Goal: Task Accomplishment & Management: Manage account settings

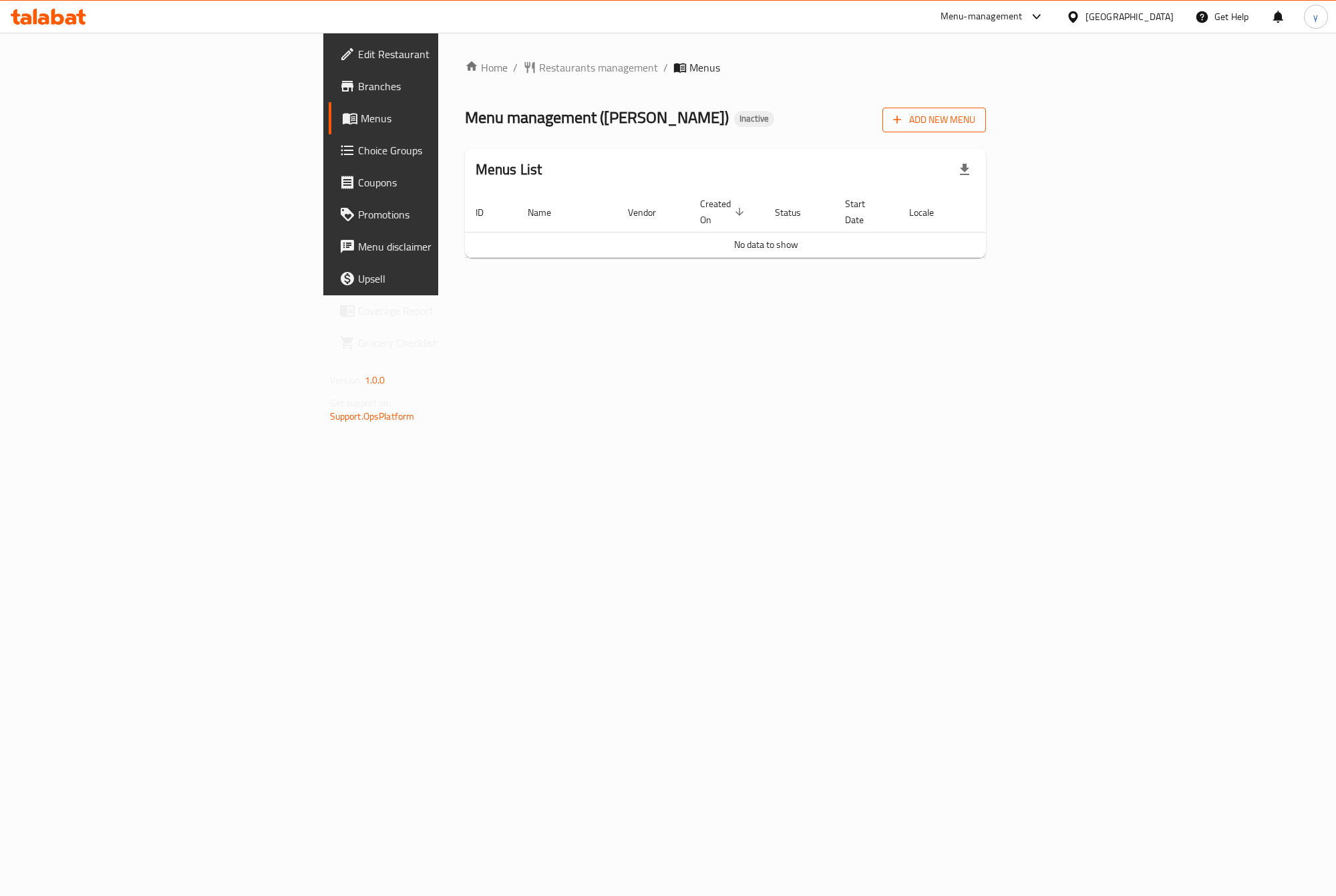
click at [975, 117] on span "Add New Menu" at bounding box center [934, 120] width 82 height 16
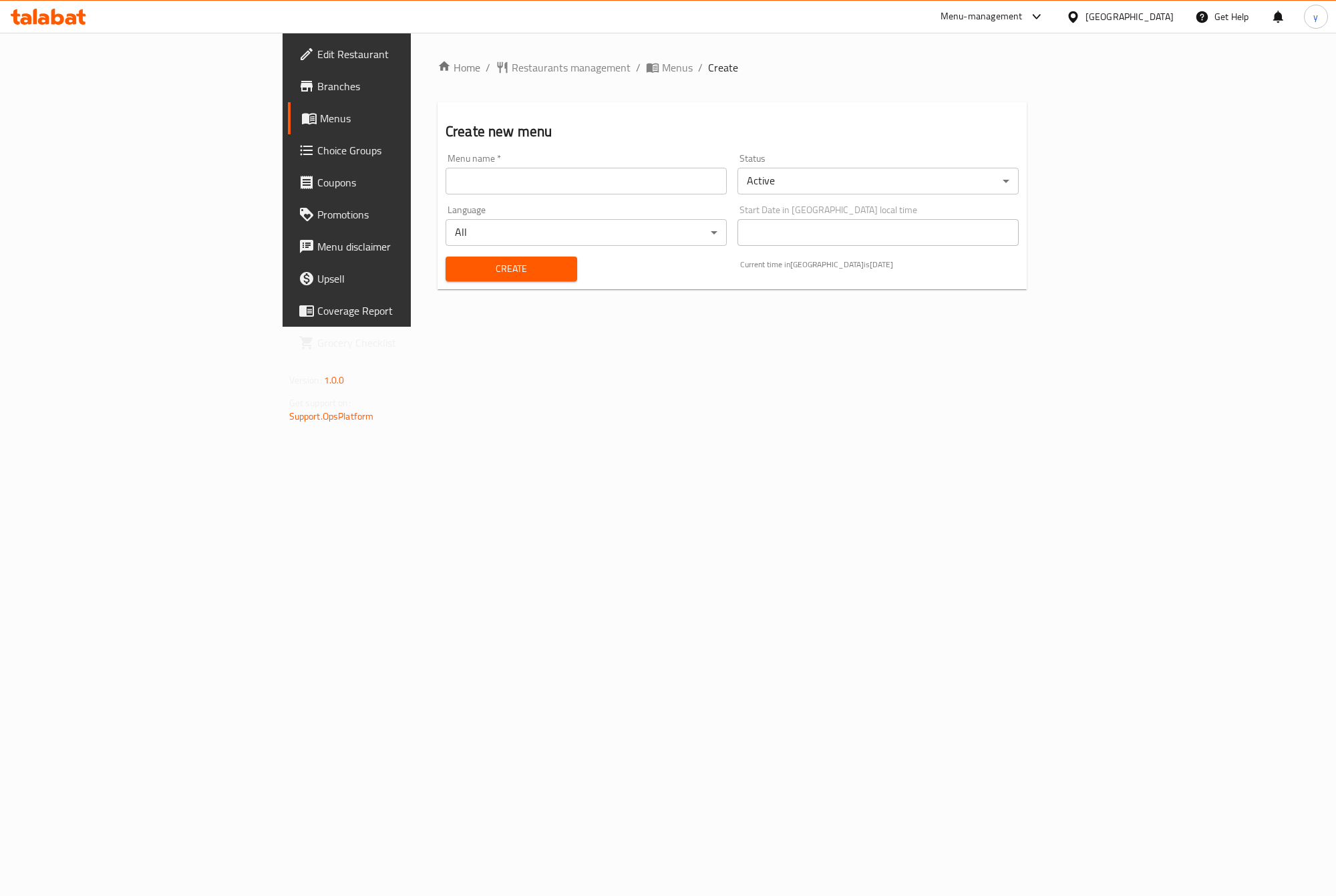
click at [635, 182] on input "text" at bounding box center [586, 181] width 281 height 27
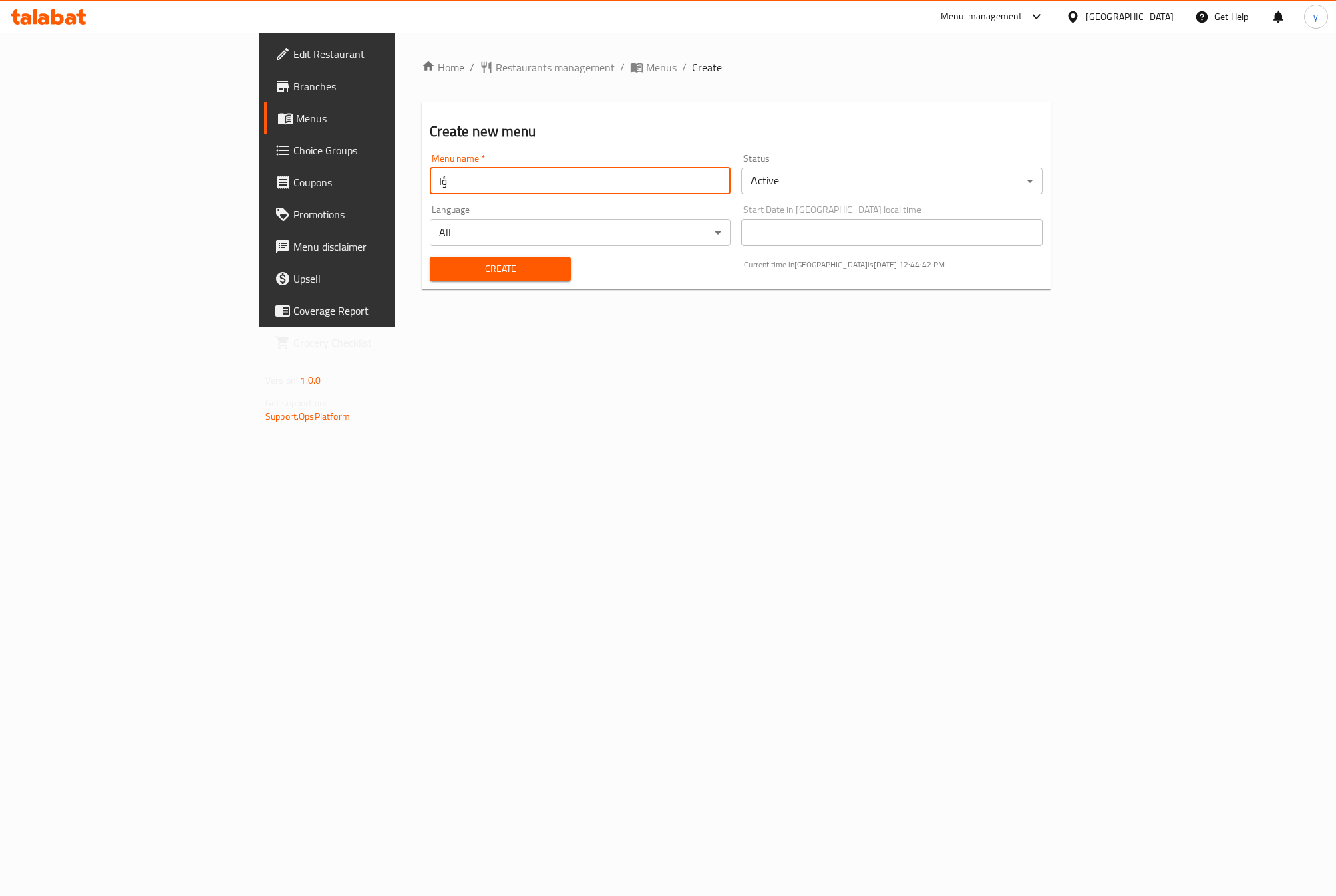
type input "ؤ"
type input "[PERSON_NAME]"
click at [454, 266] on span "Create" at bounding box center [499, 268] width 119 height 16
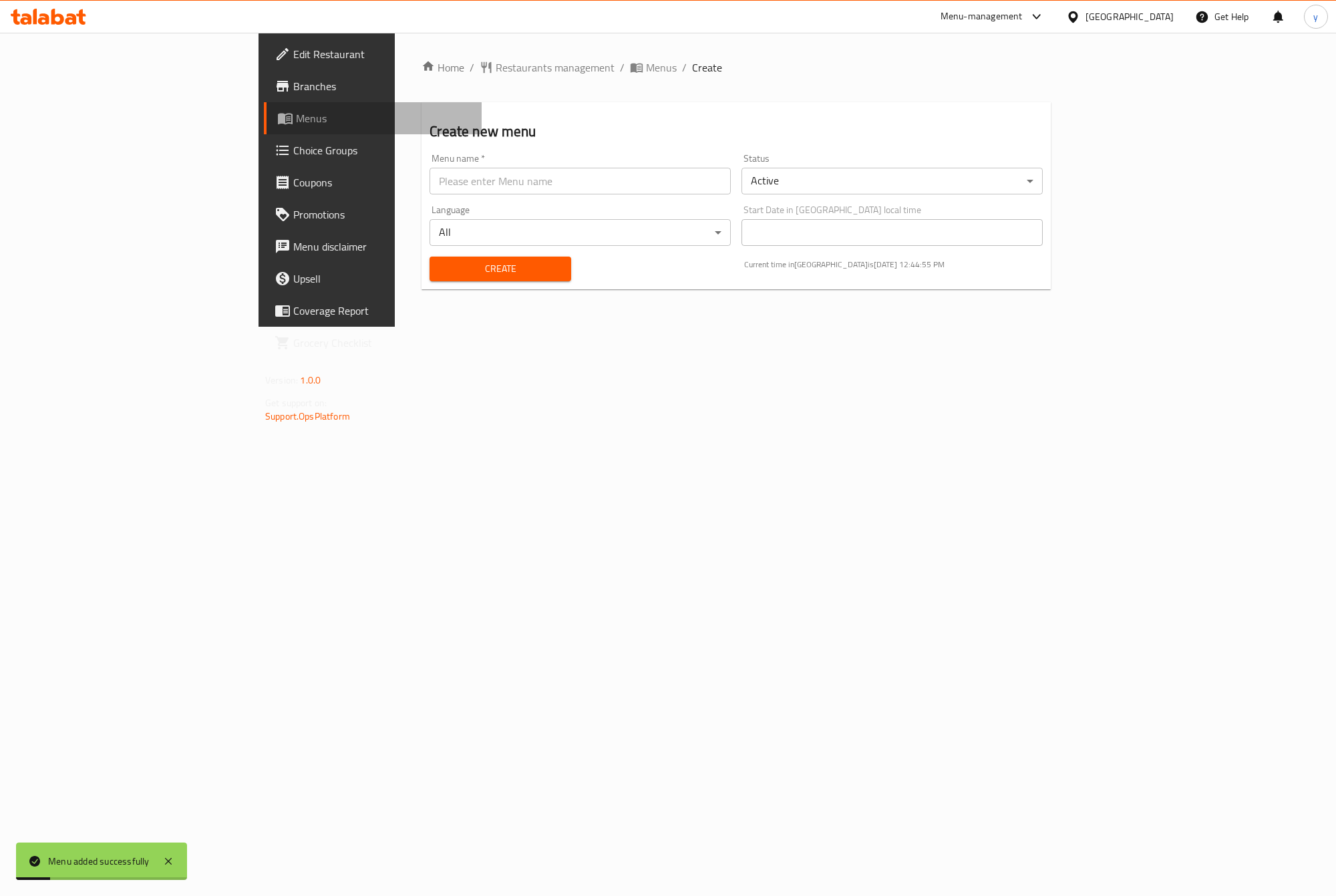
click at [296, 125] on span "Menus" at bounding box center [383, 118] width 175 height 16
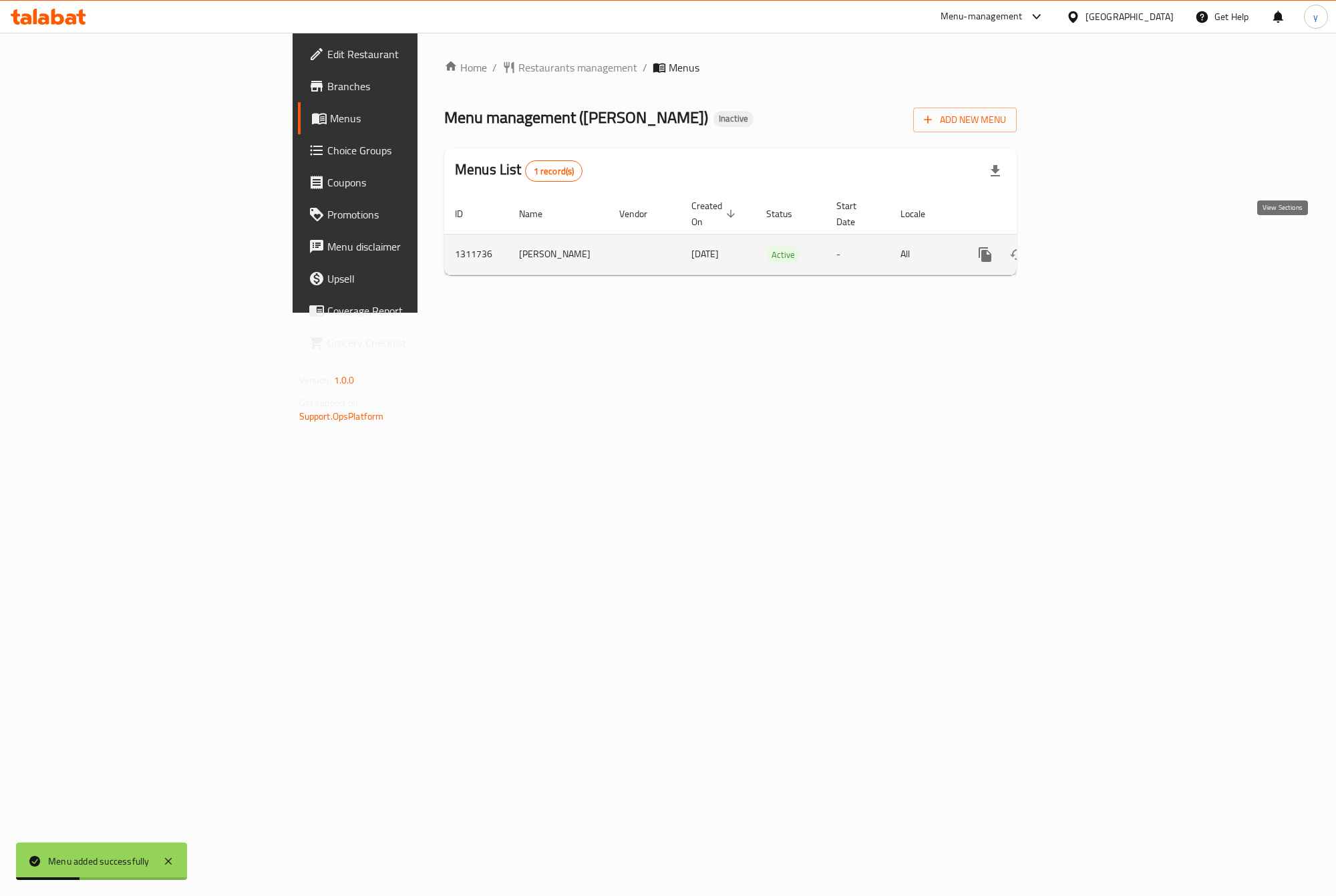
click at [1098, 244] on link "enhanced table" at bounding box center [1081, 254] width 32 height 32
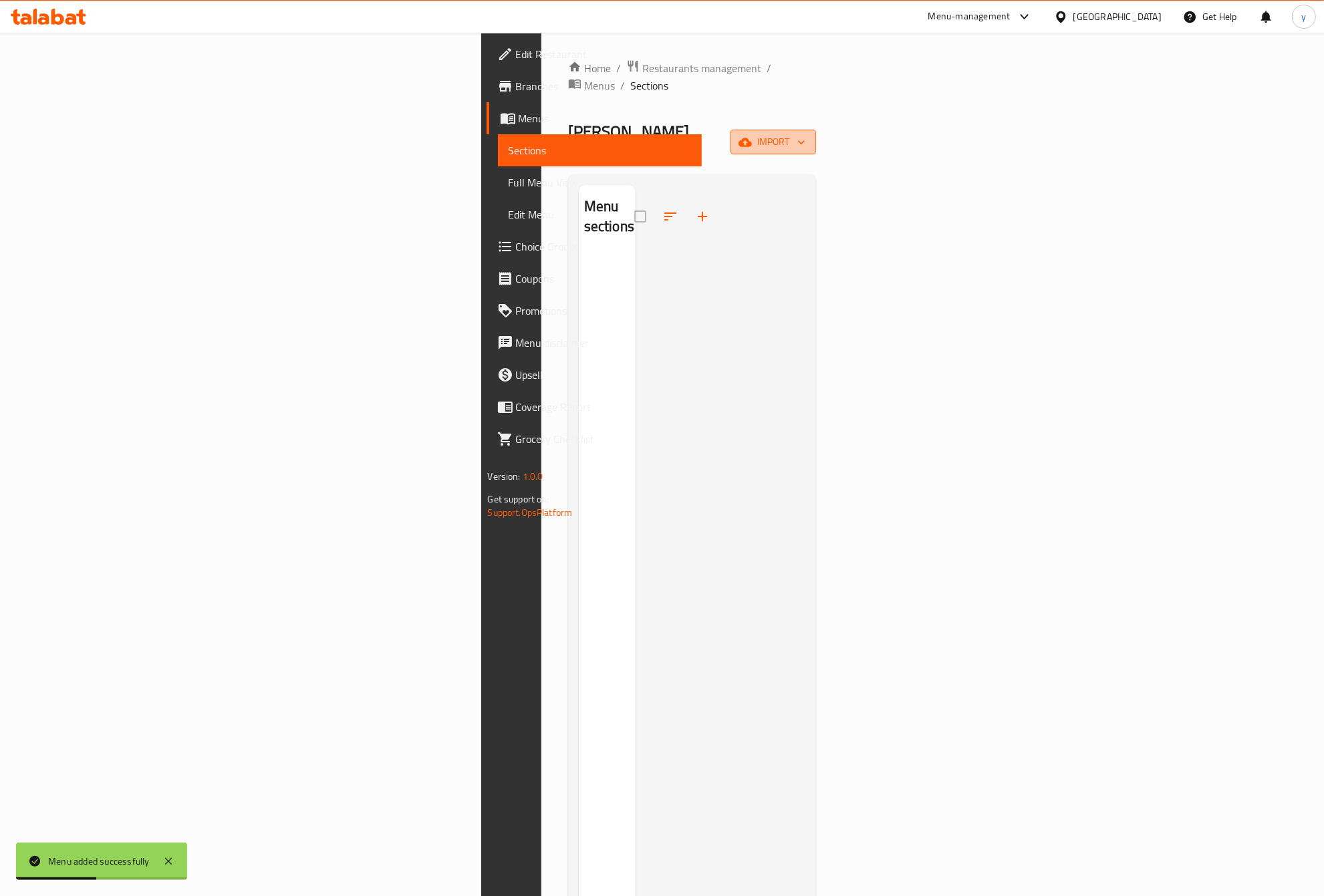
click at [806, 133] on span "import" at bounding box center [773, 142] width 65 height 16
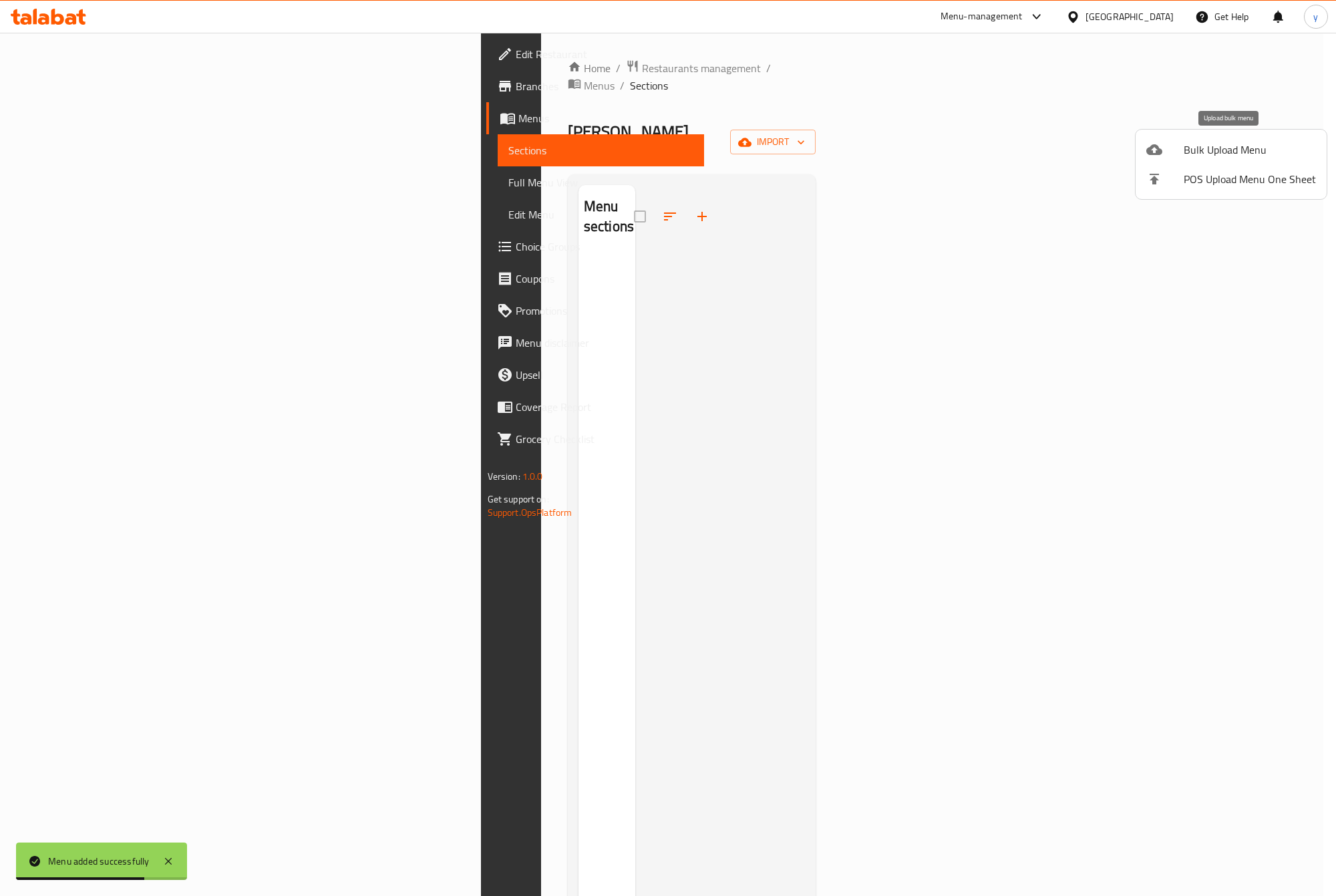
click at [1257, 148] on span "Bulk Upload Menu" at bounding box center [1250, 149] width 132 height 16
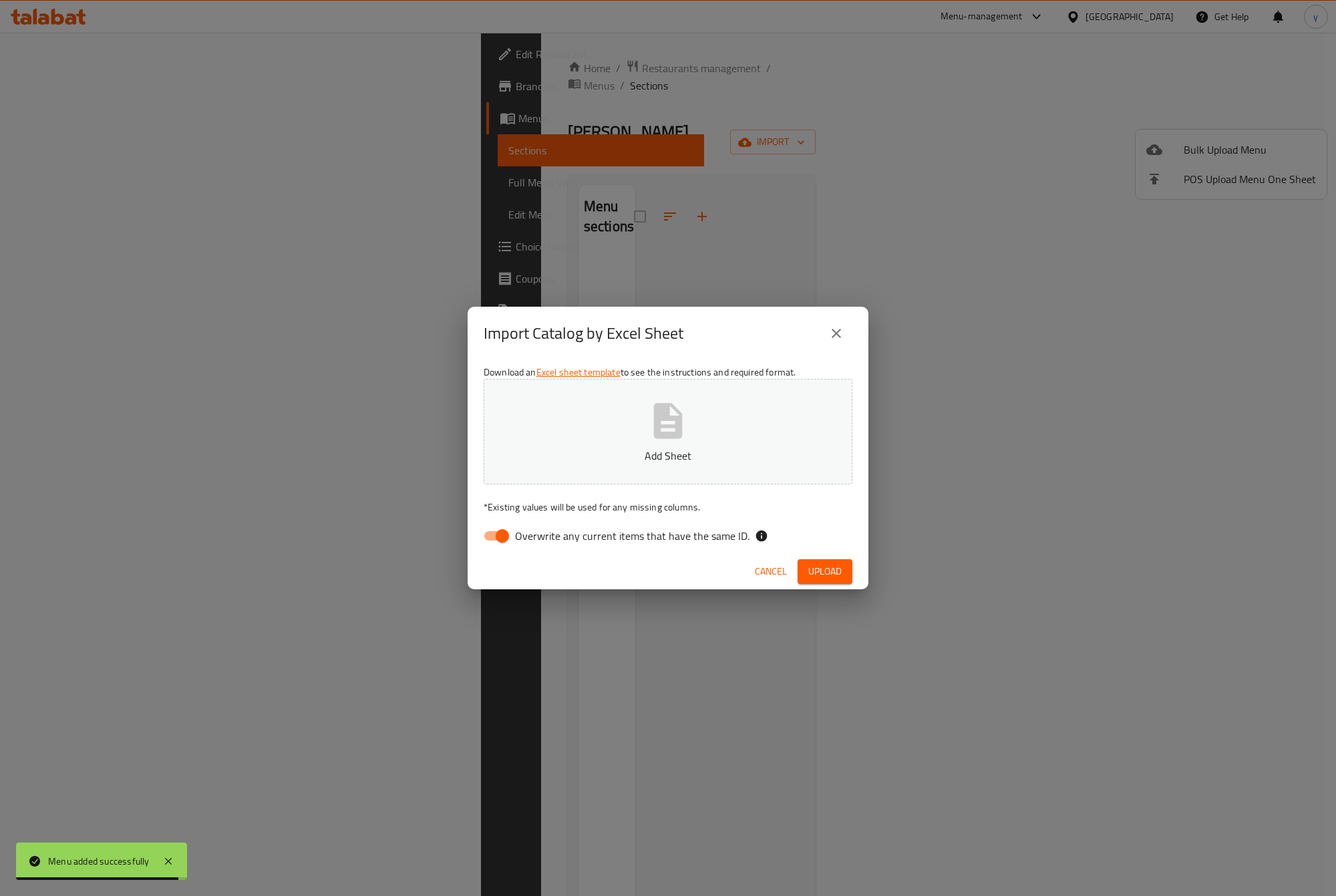
drag, startPoint x: 544, startPoint y: 542, endPoint x: 589, endPoint y: 499, distance: 62.2
click at [543, 542] on span "Overwrite any current items that have the same ID." at bounding box center [632, 535] width 235 height 16
click at [541, 542] on input "Overwrite any current items that have the same ID." at bounding box center [502, 536] width 76 height 25
checkbox input "false"
click at [616, 463] on p "Add Sheet" at bounding box center [668, 455] width 328 height 16
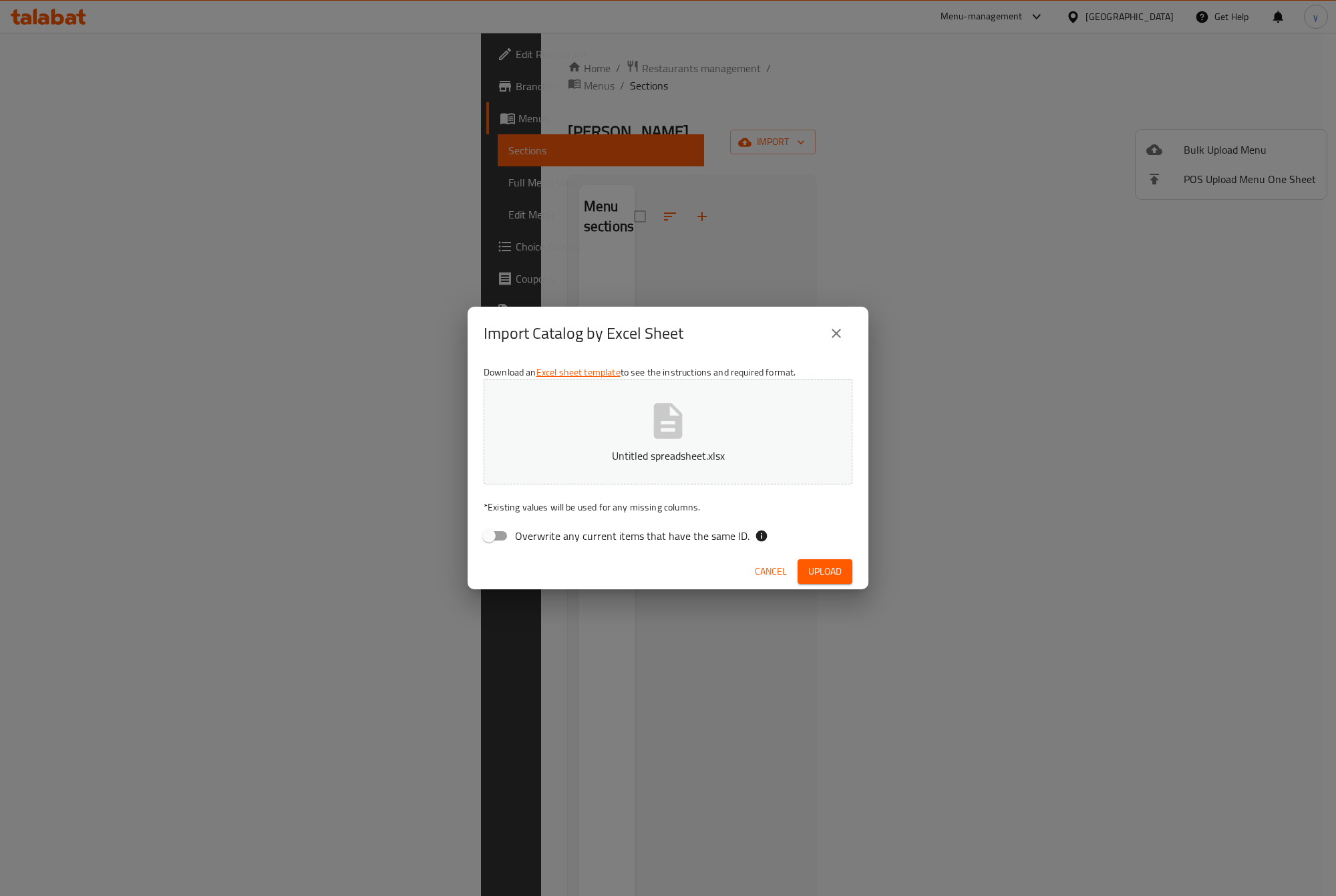
click at [838, 568] on span "Upload" at bounding box center [825, 571] width 34 height 16
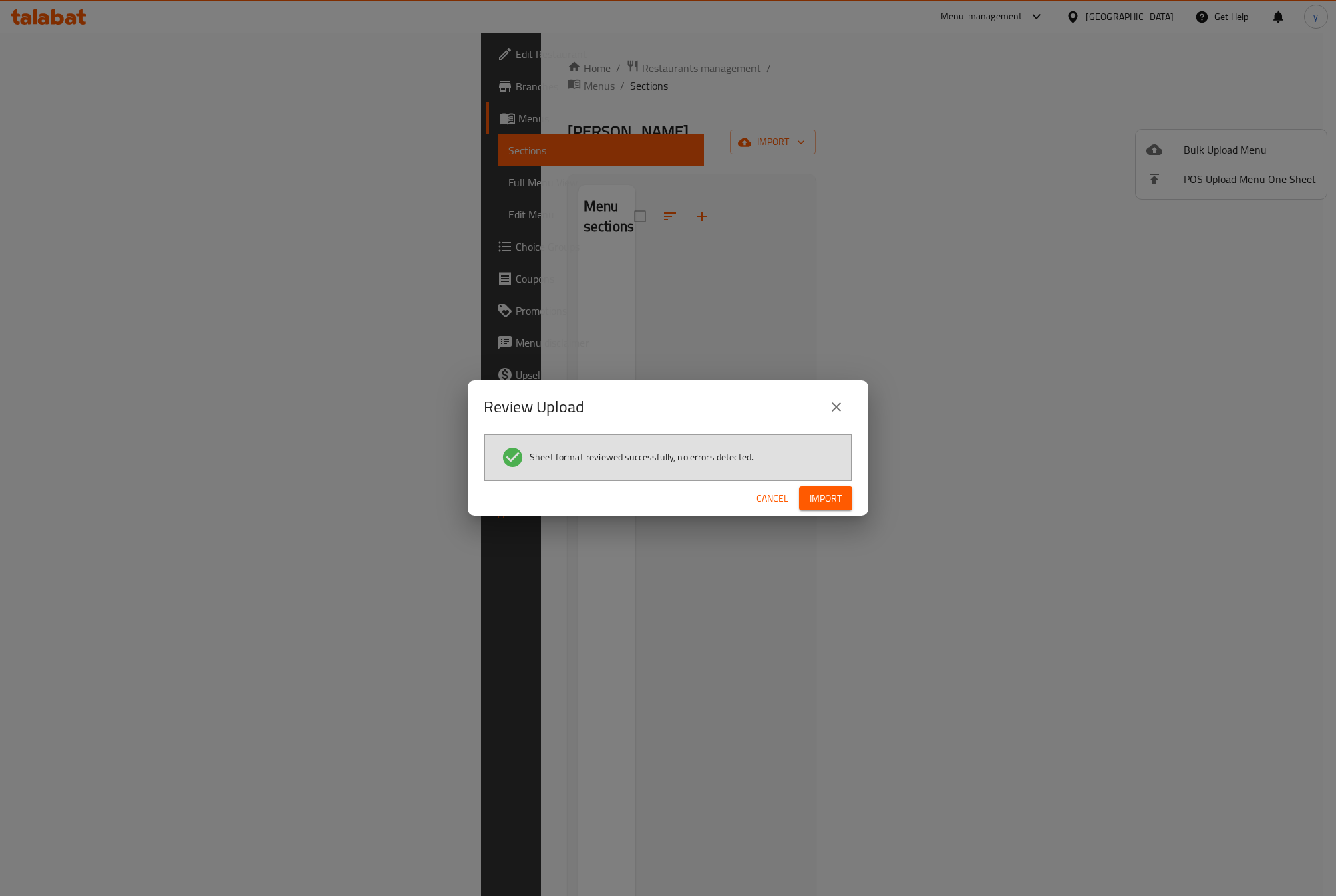
click at [825, 499] on span "Import" at bounding box center [825, 499] width 32 height 16
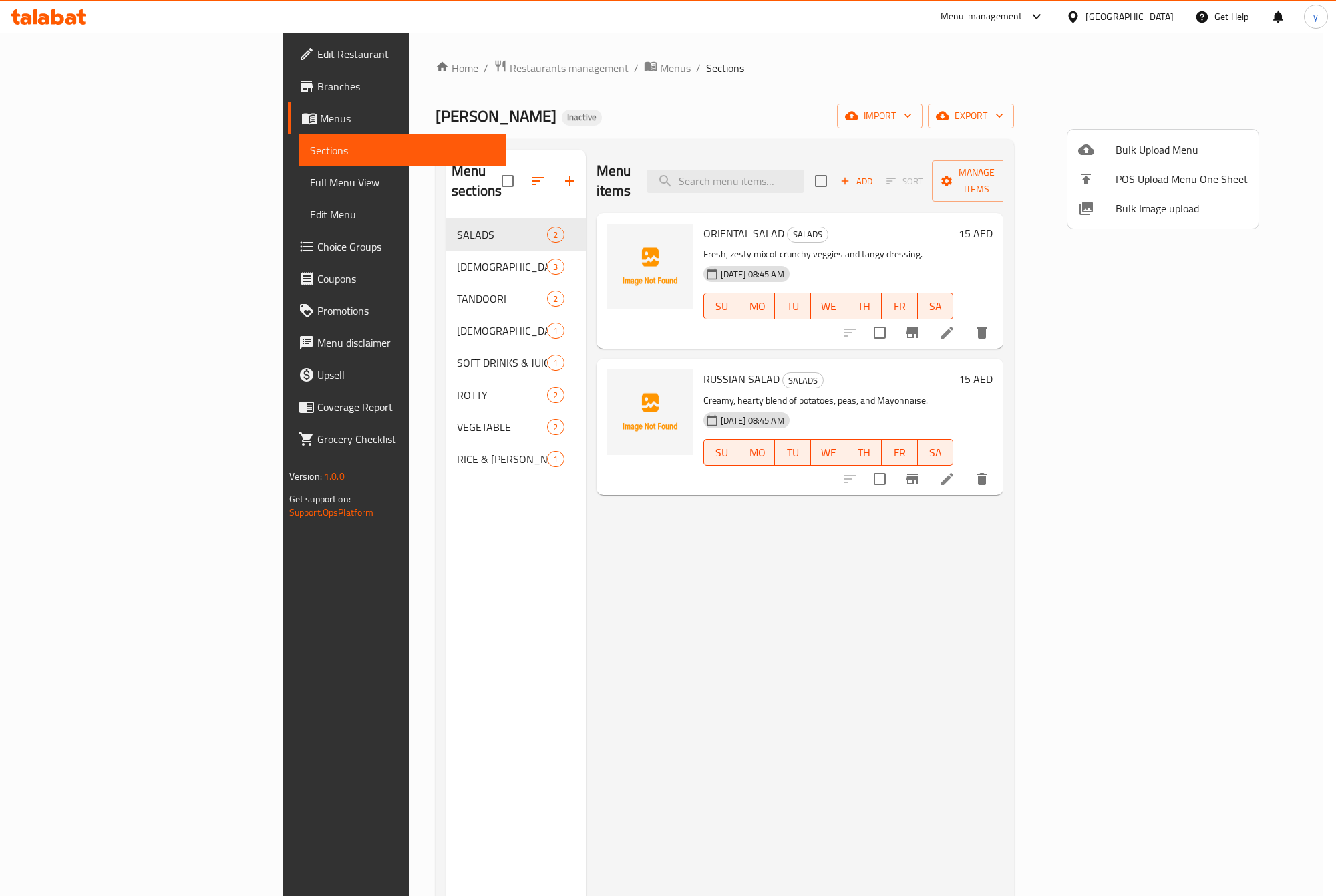
click at [609, 556] on div at bounding box center [668, 448] width 1336 height 896
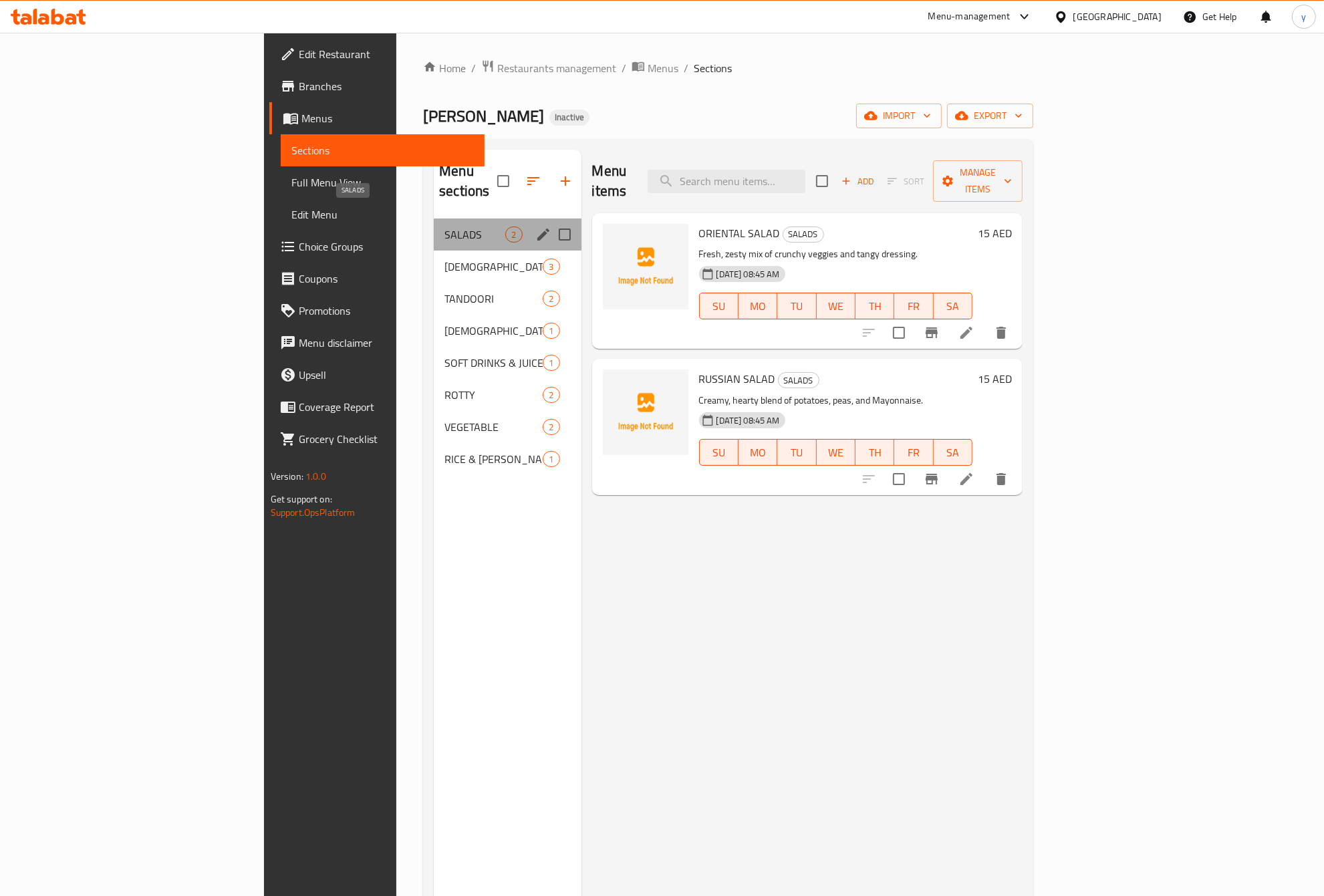
click at [444, 226] on span "SALADS" at bounding box center [474, 234] width 61 height 16
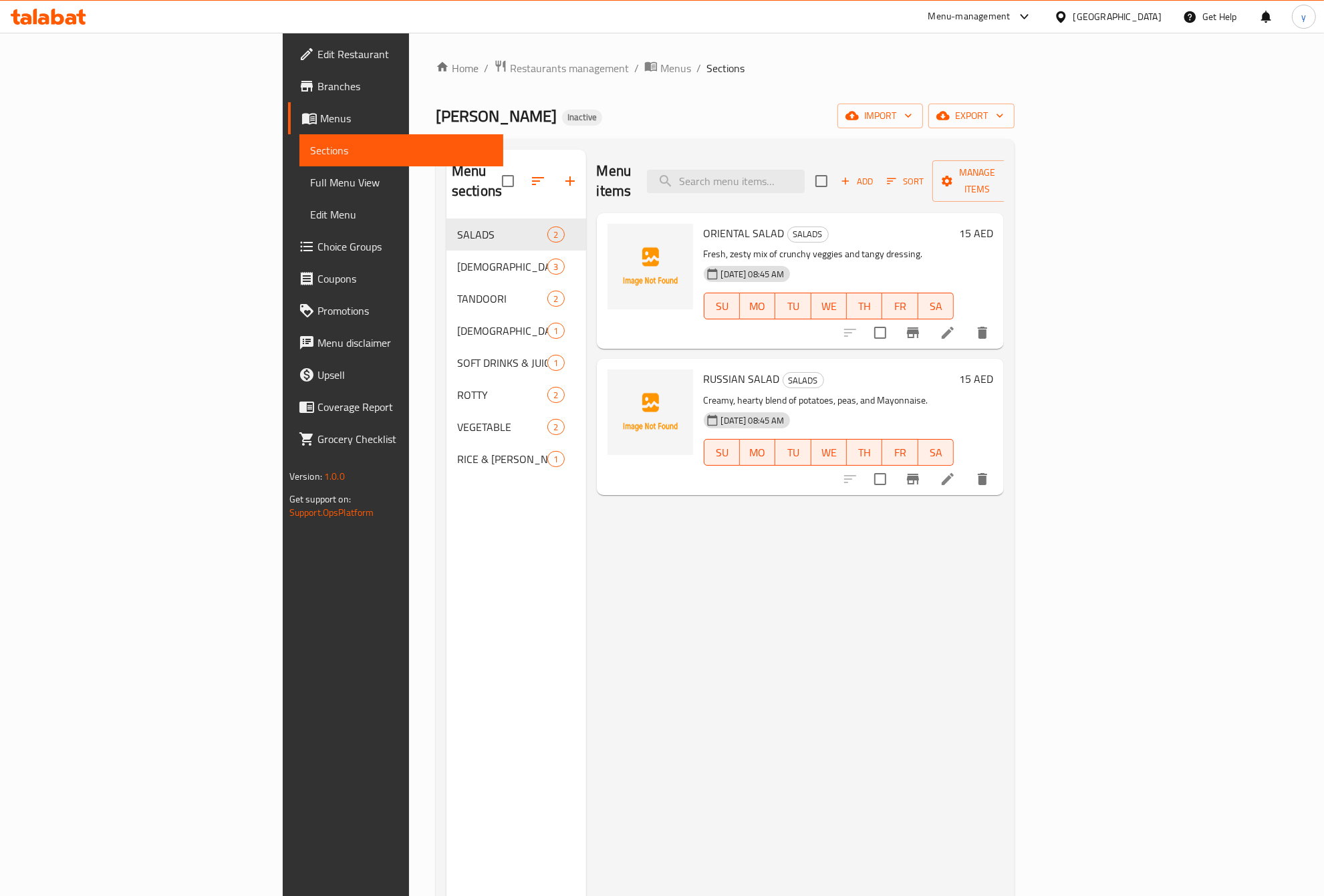
click at [310, 181] on span "Full Menu View" at bounding box center [401, 182] width 183 height 16
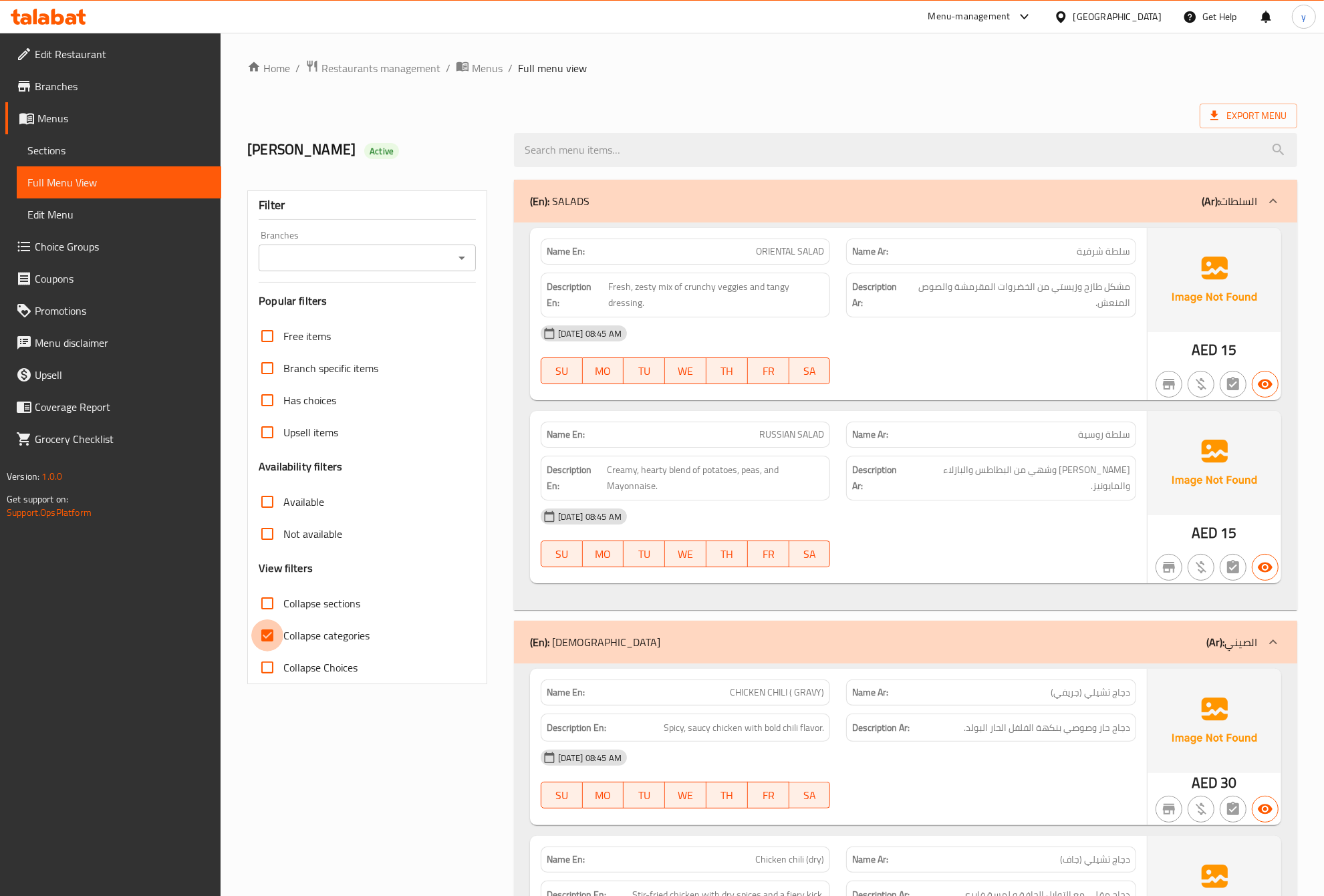
drag, startPoint x: 272, startPoint y: 627, endPoint x: 308, endPoint y: 571, distance: 66.6
click at [272, 626] on input "Collapse categories" at bounding box center [267, 635] width 32 height 32
checkbox input "false"
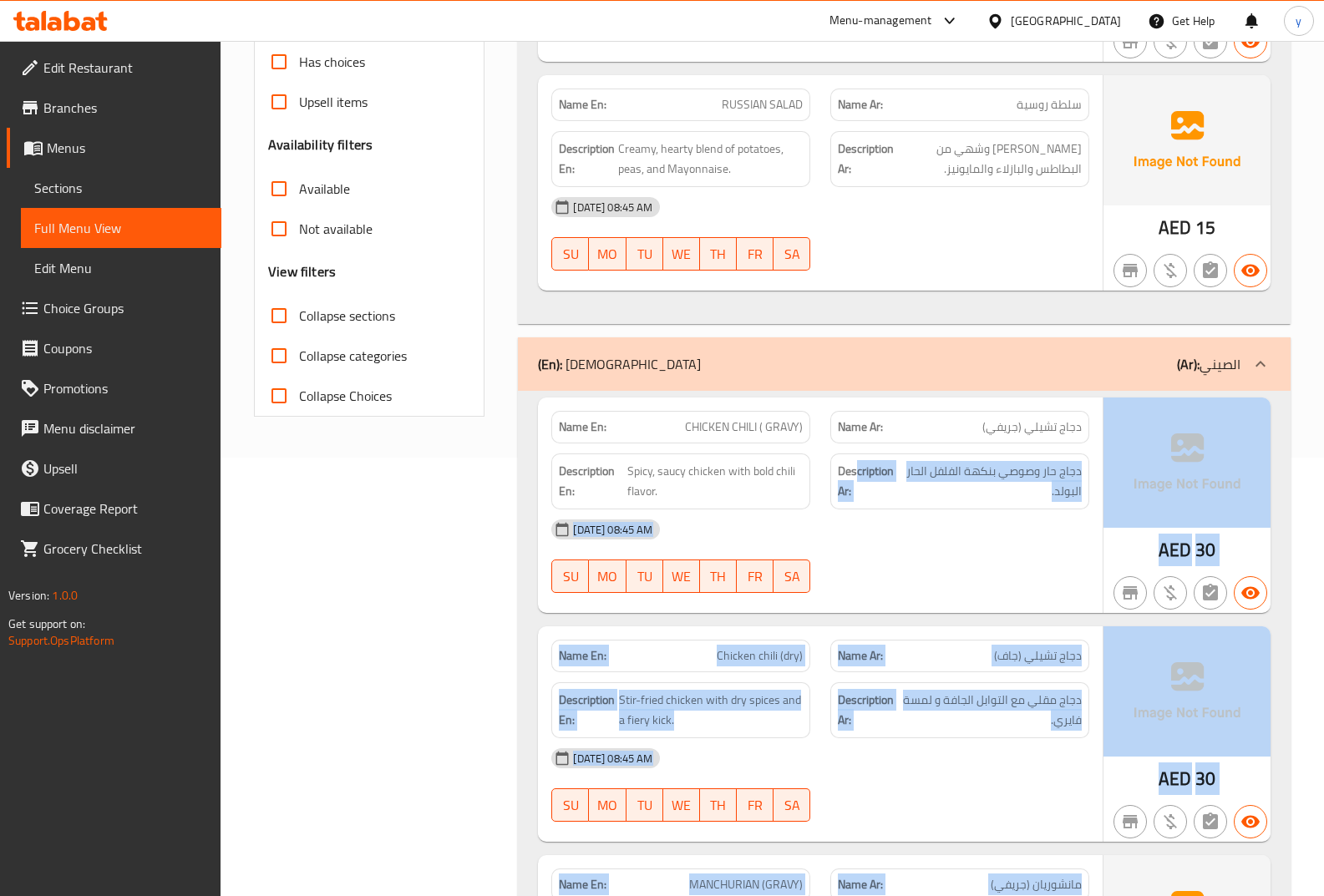
scroll to position [505, 0]
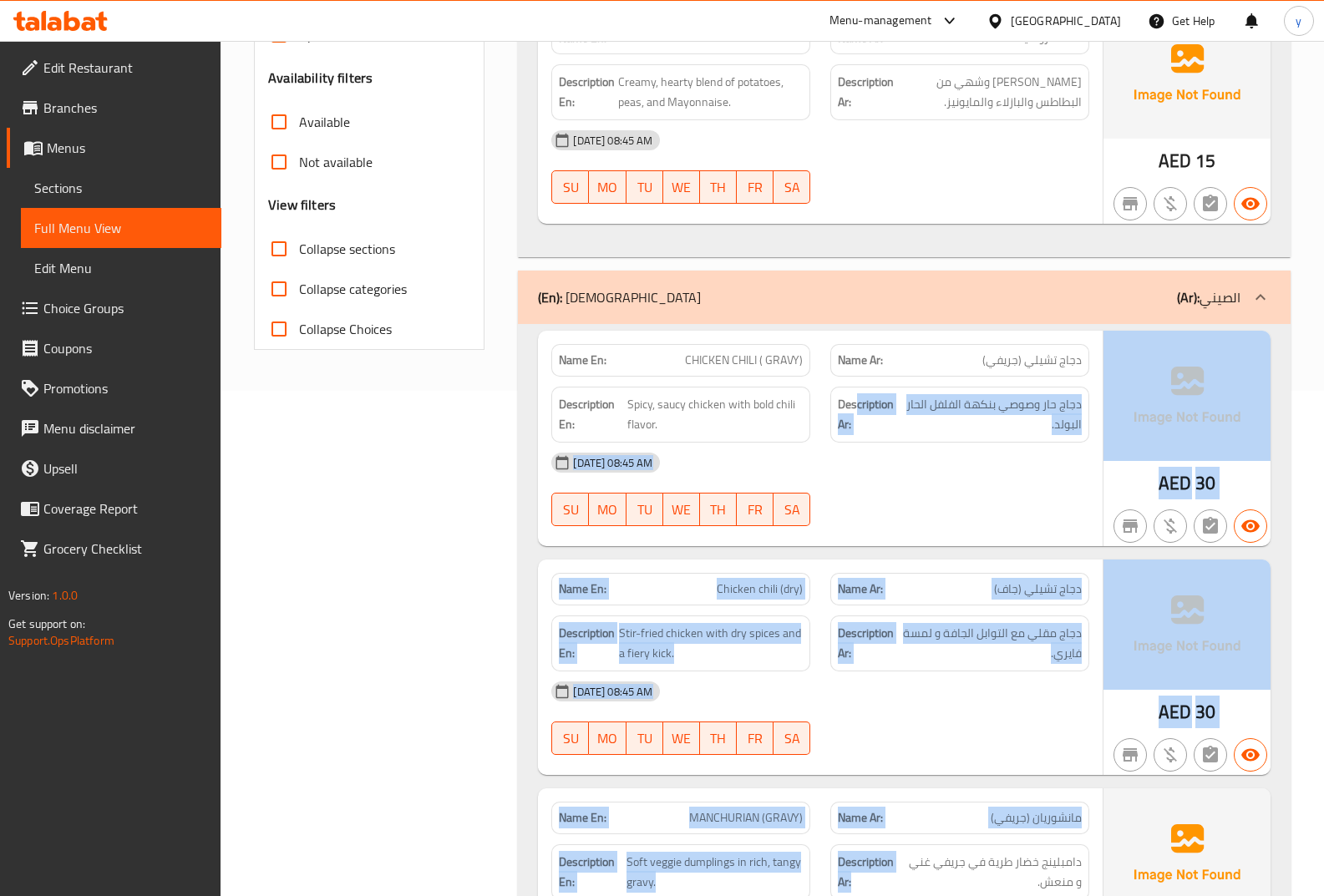
drag, startPoint x: 858, startPoint y: 891, endPoint x: 884, endPoint y: 891, distance: 26.0
click at [884, 891] on div "Name En: CHICKEN CHILI ( GRAVY) Name Ar: دجاج تشيلي (جريفي) Description En: Spi…" at bounding box center [904, 680] width 773 height 713
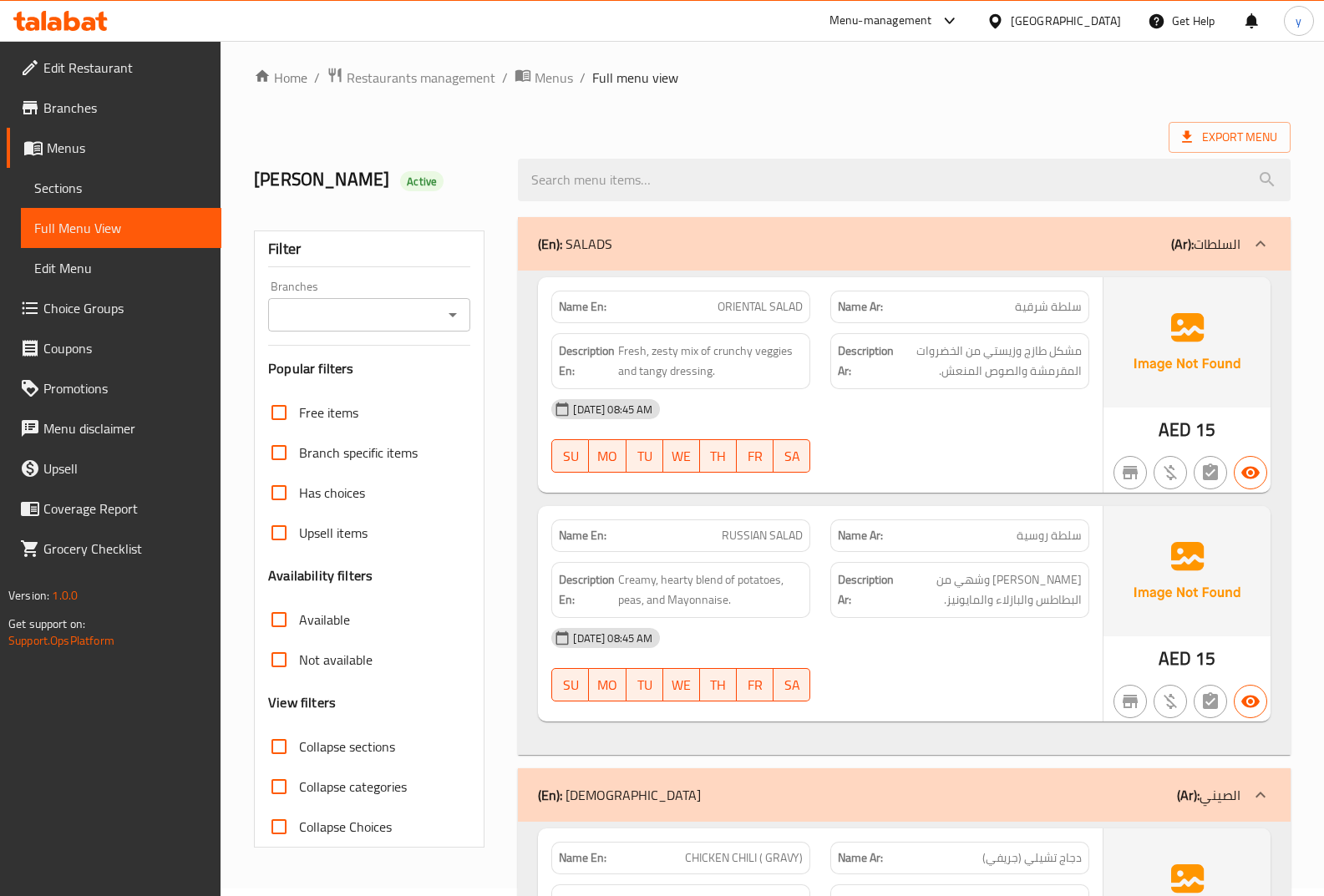
scroll to position [0, 0]
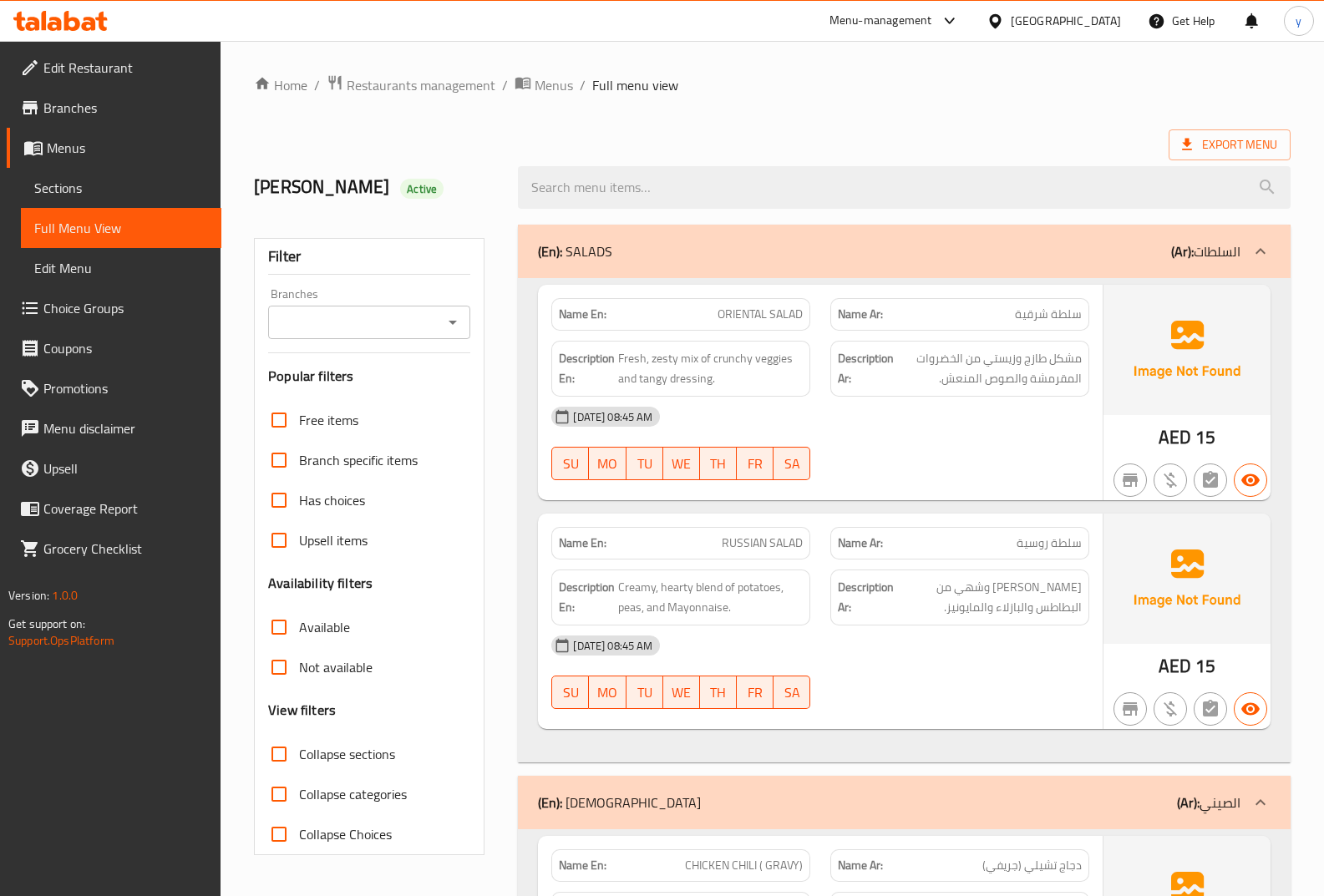
click at [1036, 400] on div "[DATE] 08:45 AM" at bounding box center [820, 416] width 558 height 40
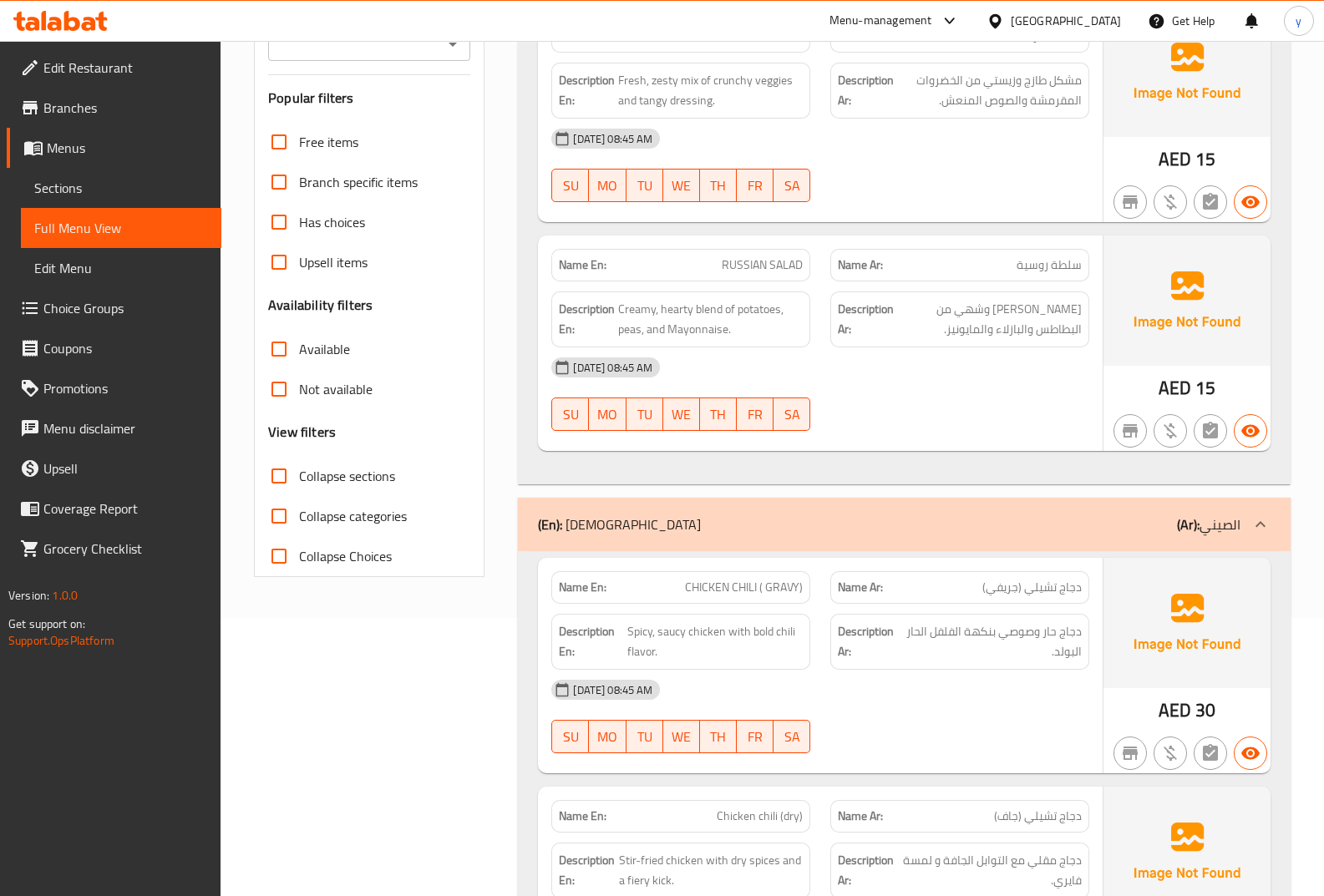
scroll to position [835, 0]
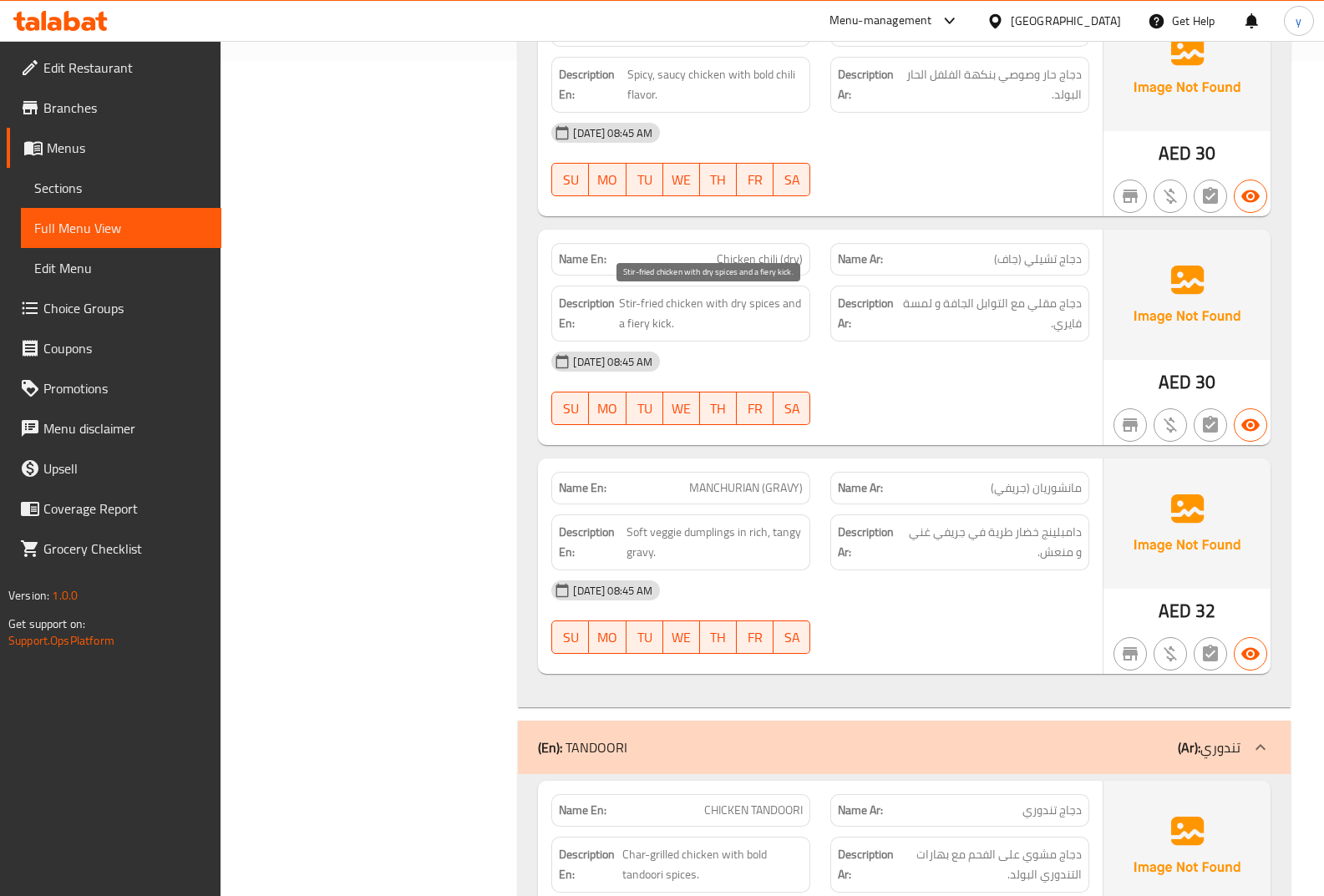
click at [743, 312] on span "Stir-fried chicken with dry spices and a fiery kick." at bounding box center [711, 314] width 184 height 41
click at [760, 300] on span "Stir-fried chicken with dry spices and a fiery kick." at bounding box center [711, 314] width 184 height 41
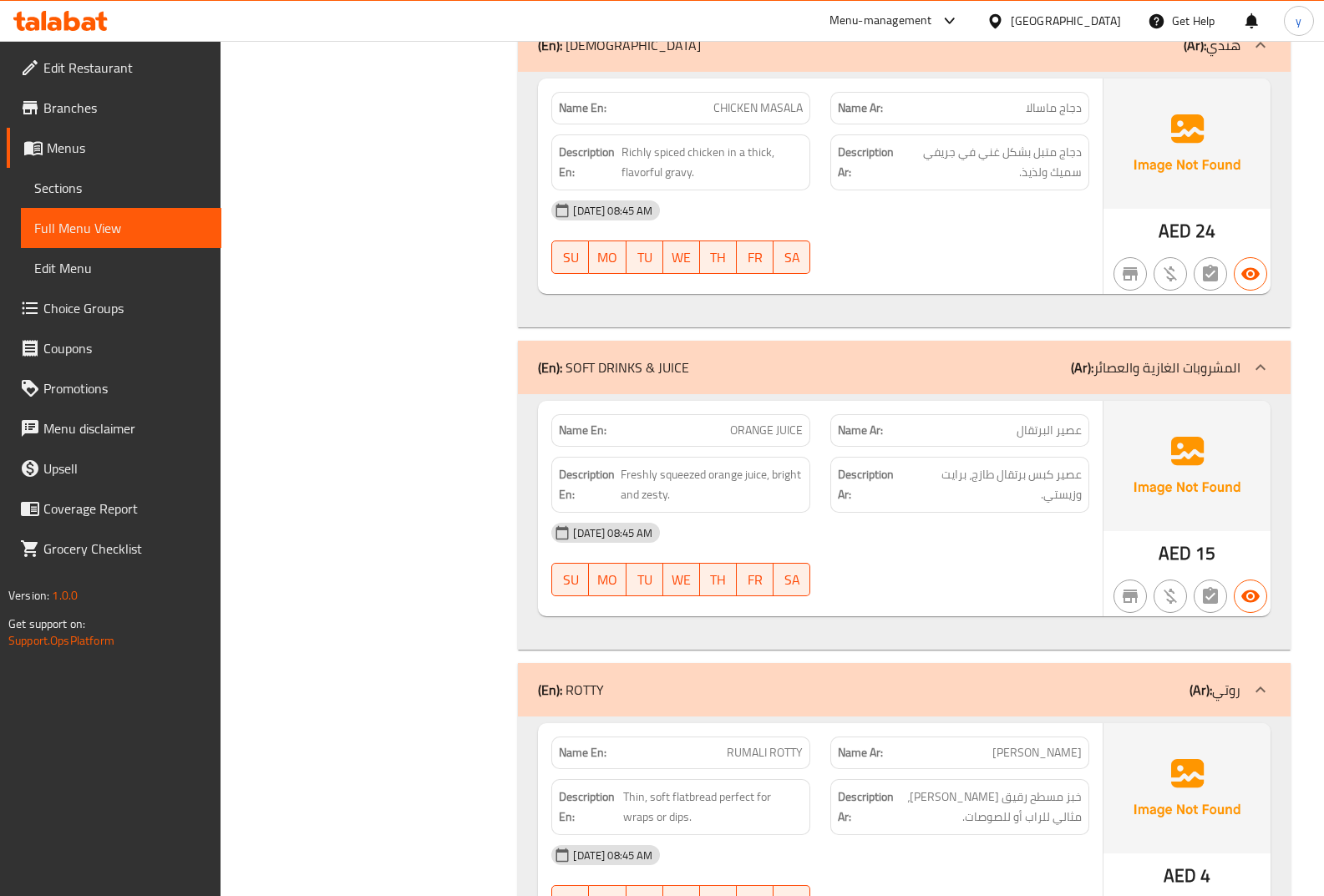
scroll to position [2073, 0]
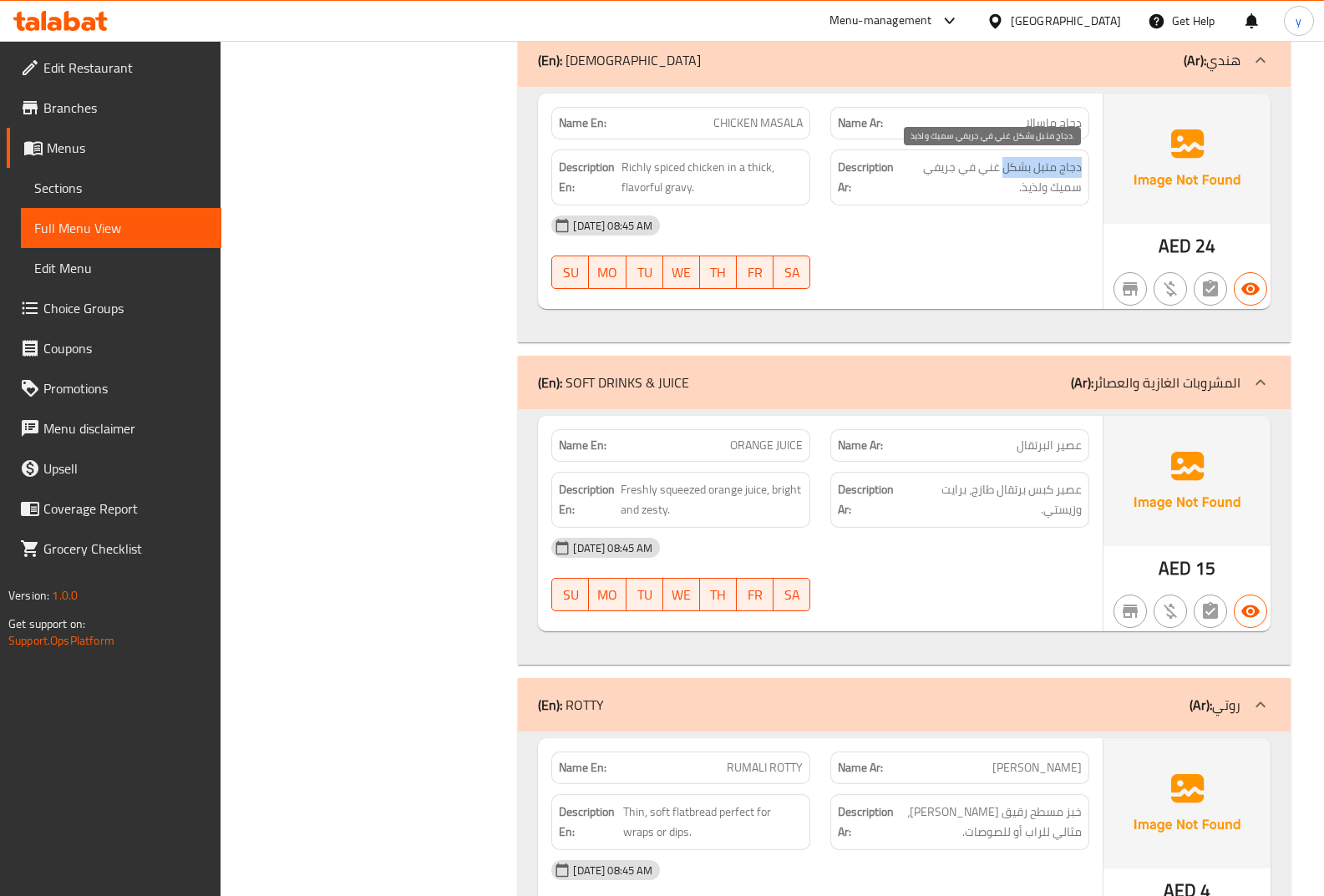
drag, startPoint x: 1085, startPoint y: 170, endPoint x: 1005, endPoint y: 174, distance: 80.1
click at [1005, 174] on div "Description Ar: دجاج متبل بشكل غني في جريفي سميك ولذيذ." at bounding box center [960, 177] width 259 height 56
click at [993, 212] on div "[DATE] 08:45 AM" at bounding box center [820, 225] width 558 height 40
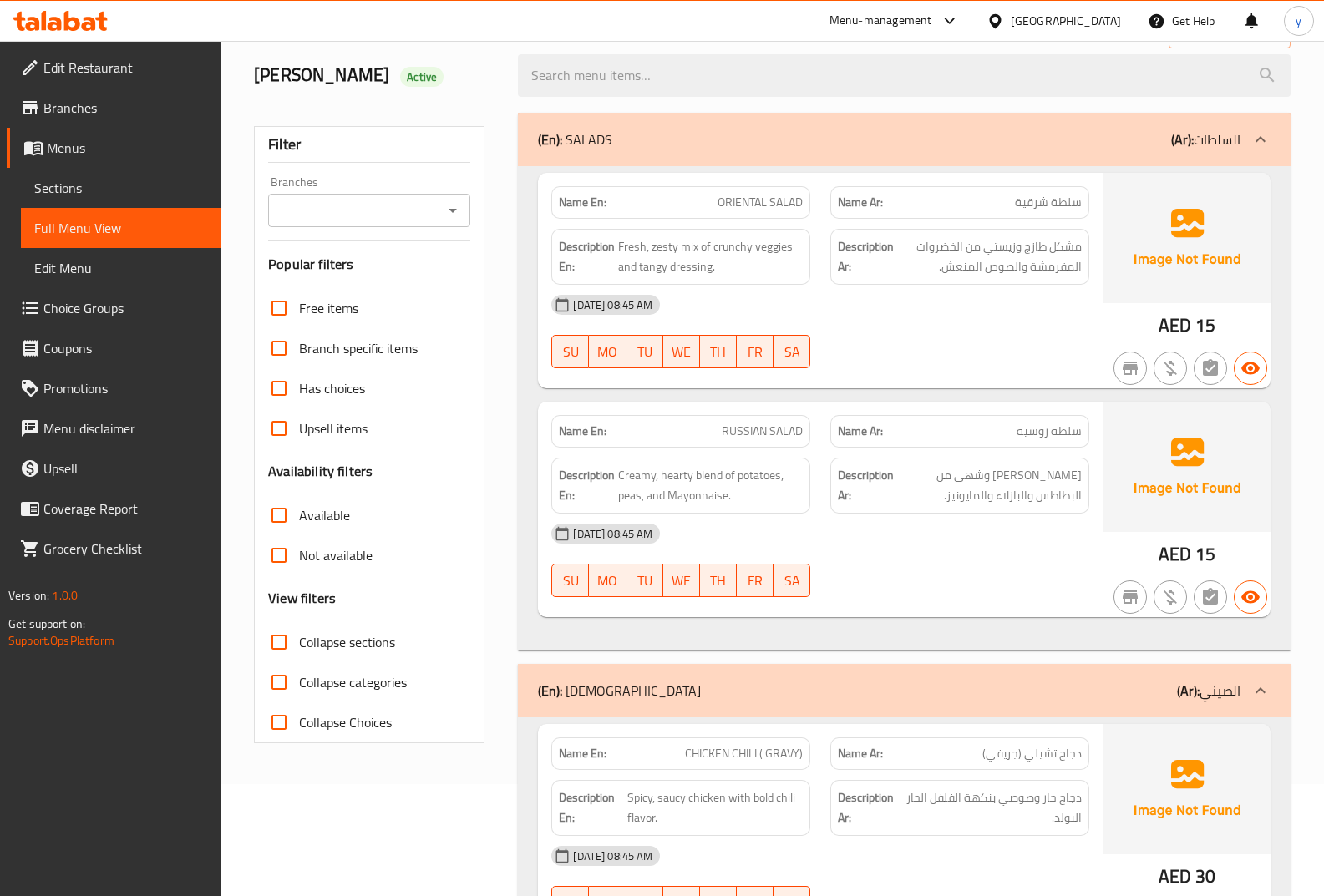
scroll to position [0, 0]
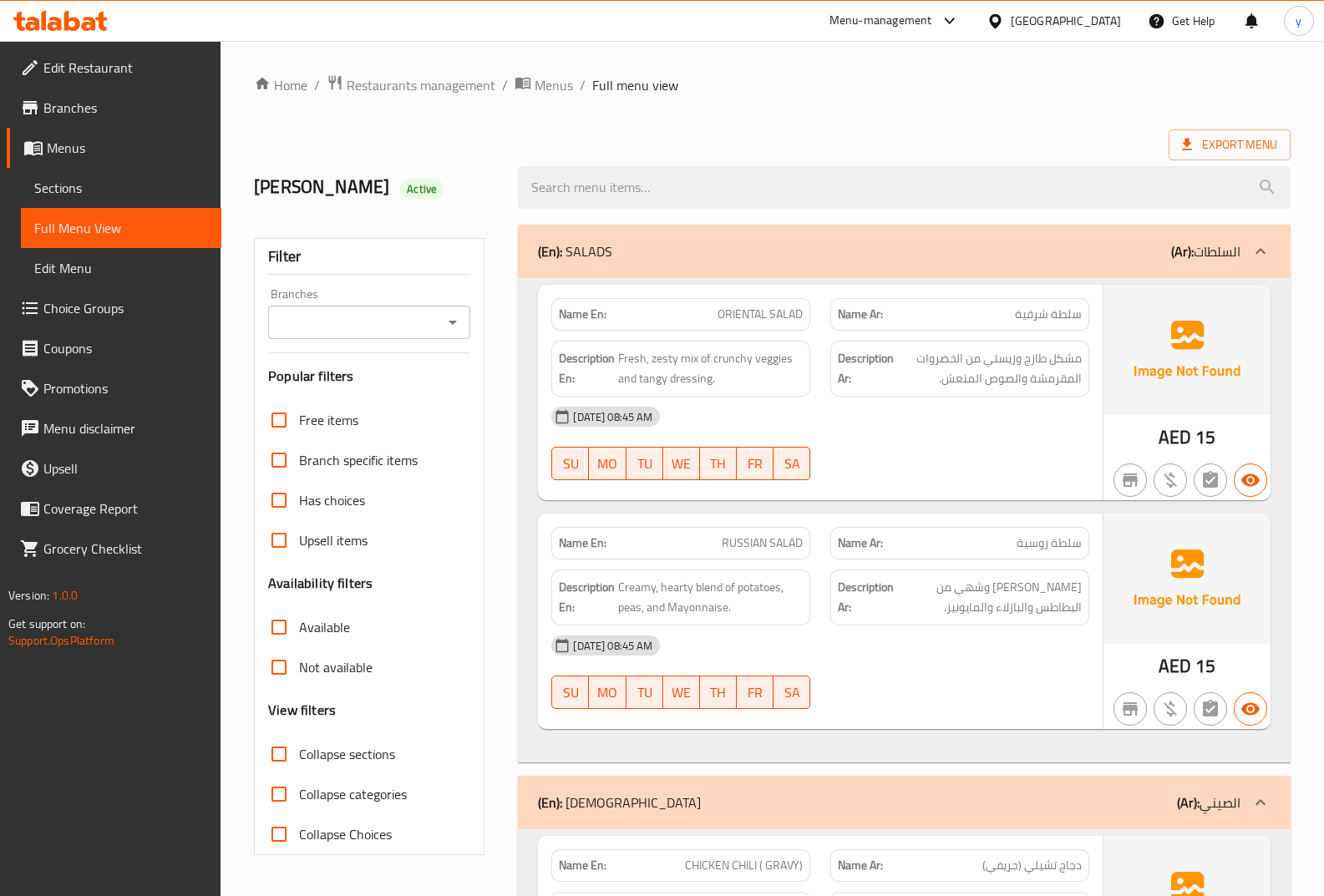
click at [65, 24] on icon at bounding box center [72, 21] width 16 height 20
click at [127, 187] on span "Sections" at bounding box center [121, 187] width 173 height 20
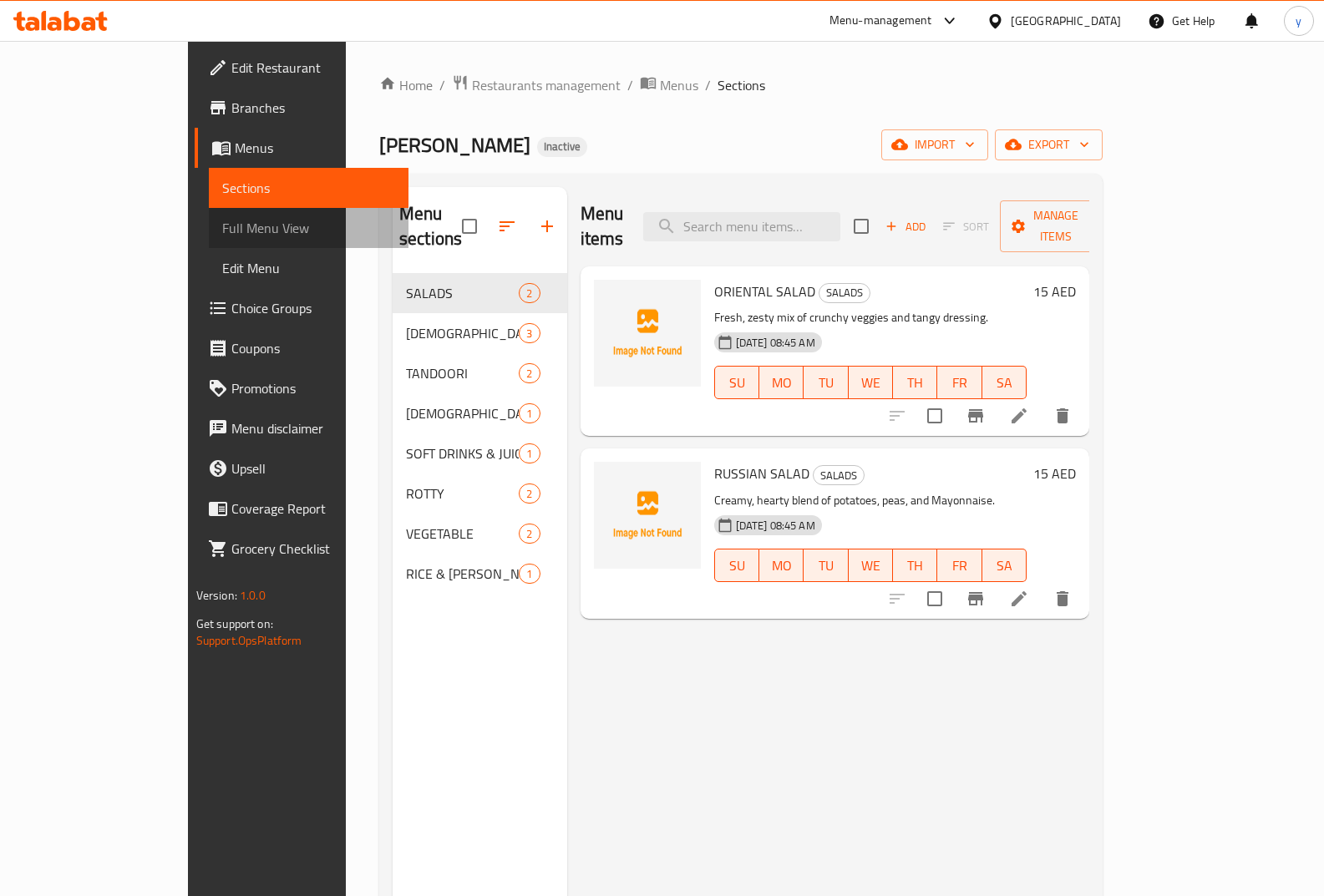
click at [222, 225] on span "Full Menu View" at bounding box center [308, 228] width 173 height 20
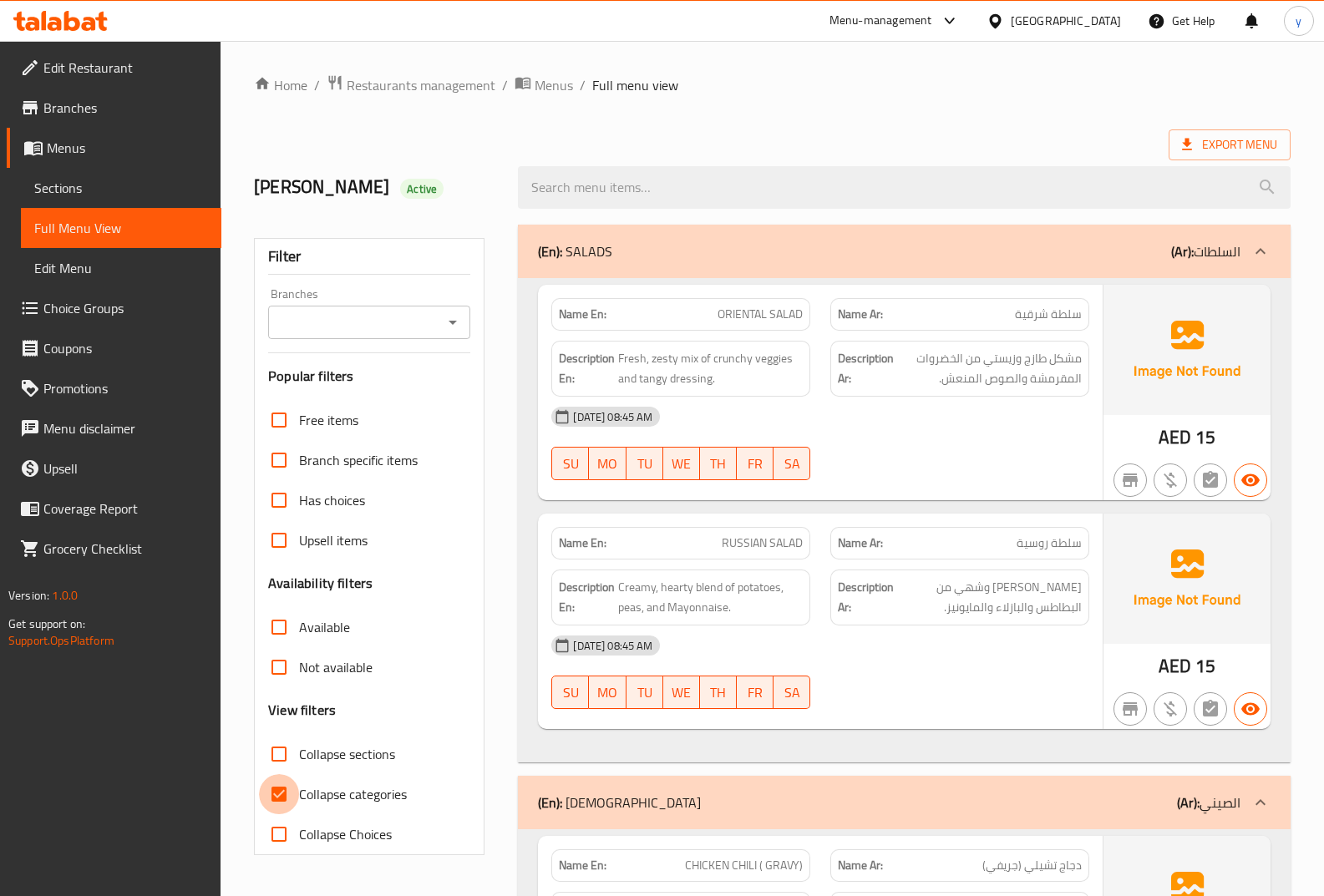
click at [278, 785] on input "Collapse categories" at bounding box center [278, 794] width 40 height 40
checkbox input "false"
click at [1196, 138] on icon at bounding box center [1187, 144] width 17 height 17
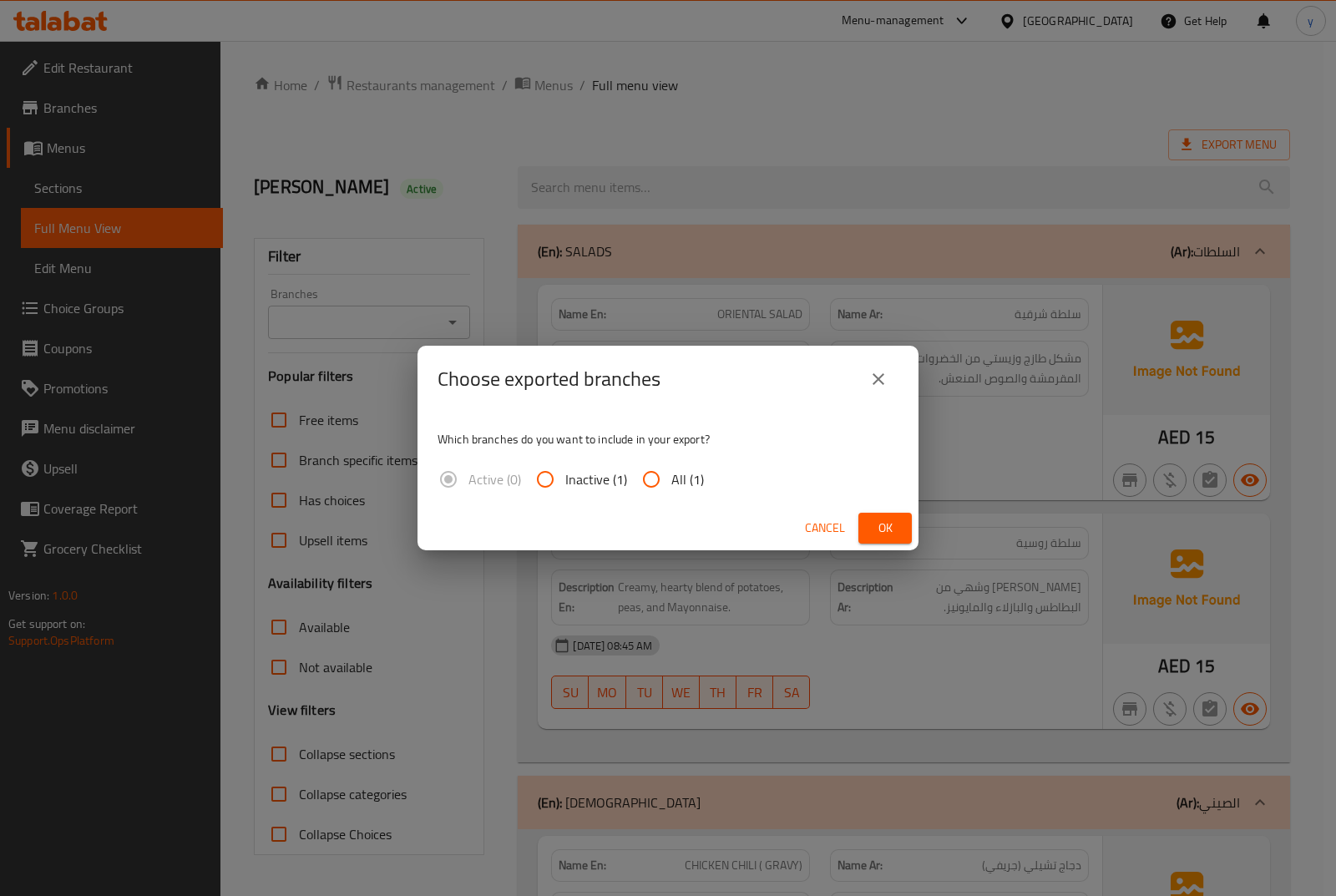
click at [651, 469] on input "All (1)" at bounding box center [652, 479] width 40 height 40
radio input "true"
click at [886, 529] on span "Ok" at bounding box center [885, 528] width 27 height 21
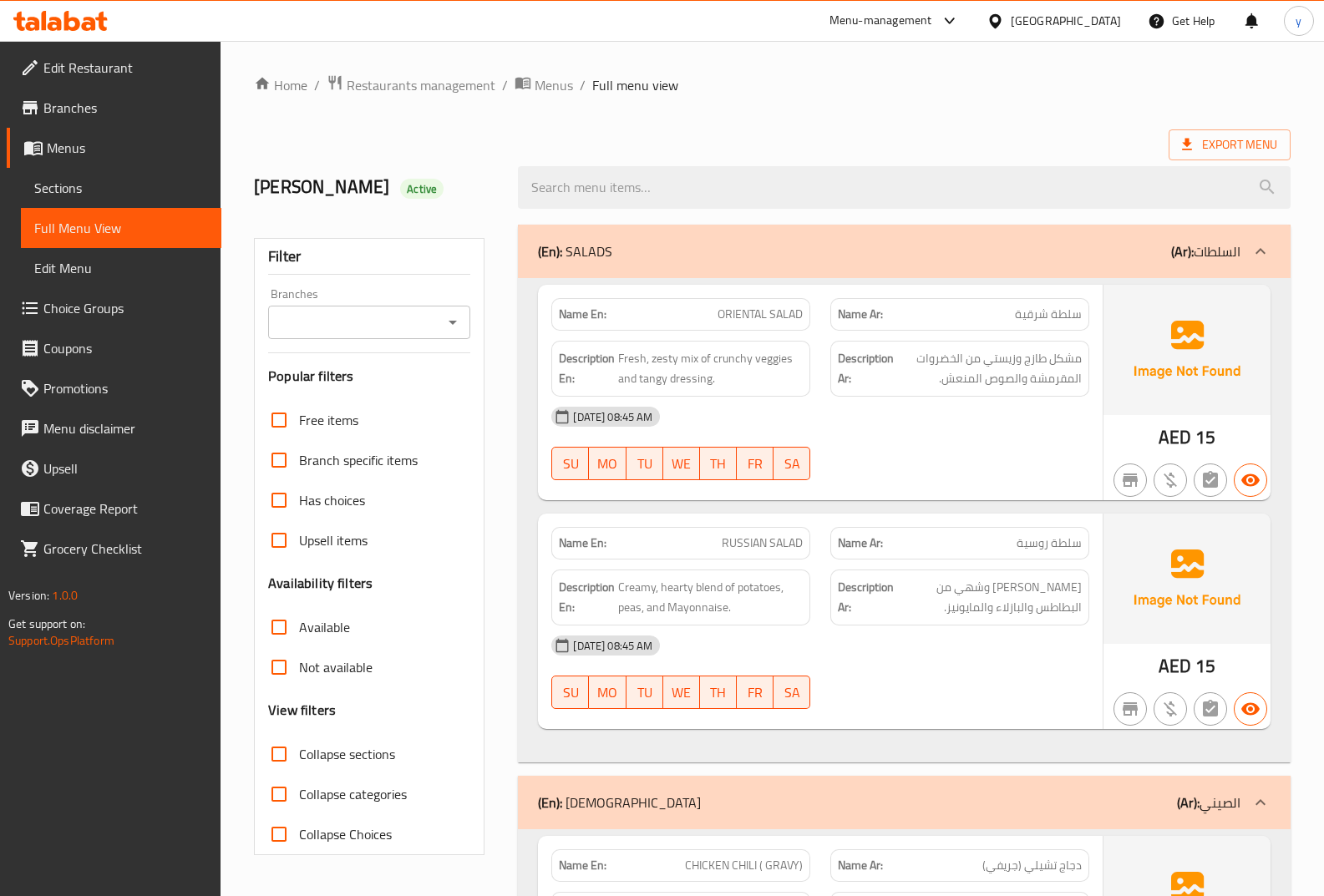
click at [162, 187] on span "Sections" at bounding box center [121, 187] width 173 height 20
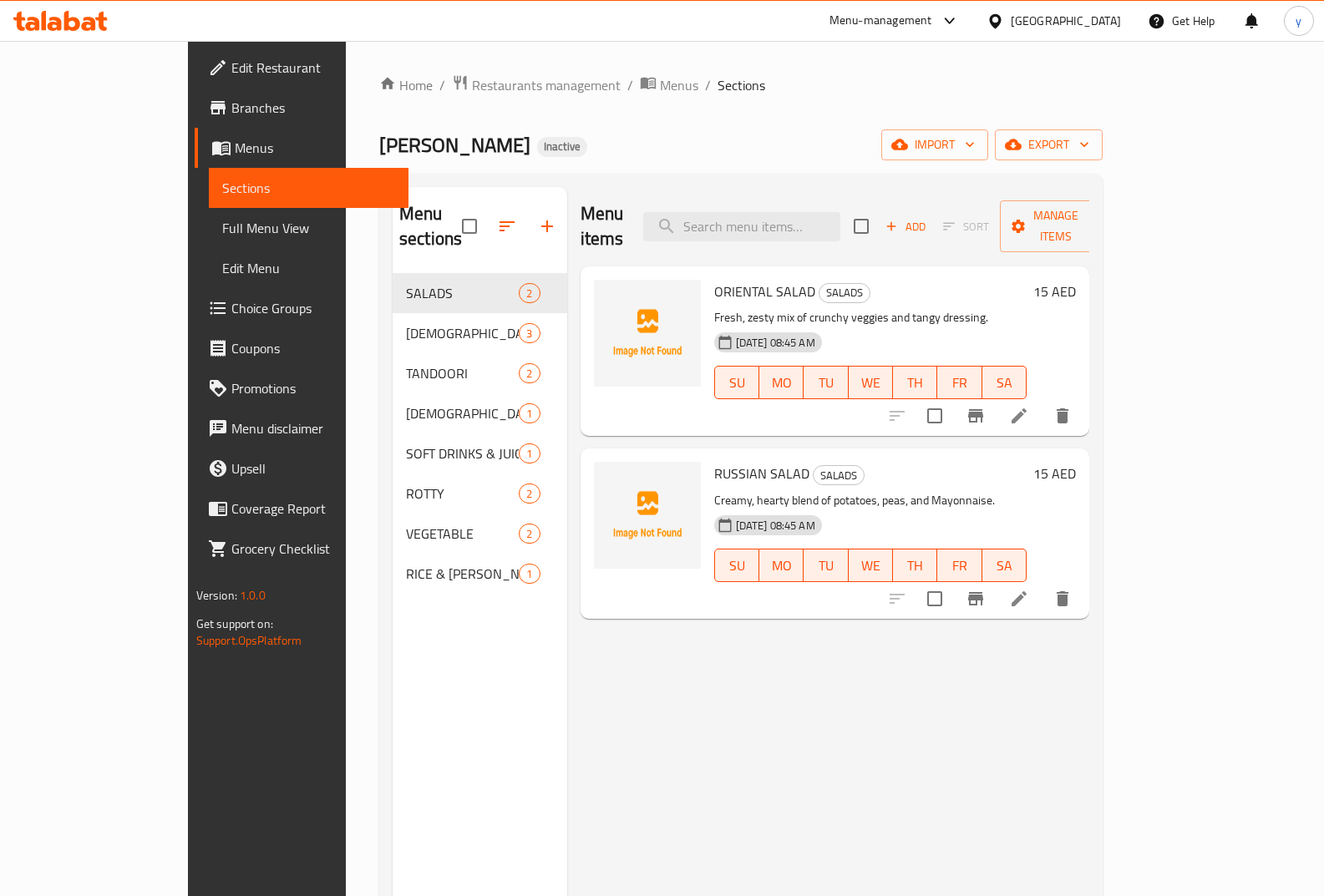
drag, startPoint x: 621, startPoint y: 777, endPoint x: 609, endPoint y: 762, distance: 19.2
click at [613, 765] on div "Menu items Add Sort Manage items ORIENTAL SALAD SALADS Fresh, zesty mix of crun…" at bounding box center [829, 635] width 523 height 896
click at [737, 630] on div "Menu items Add Sort Manage items ORIENTAL SALAD SALADS Fresh, zesty mix of crun…" at bounding box center [829, 635] width 523 height 896
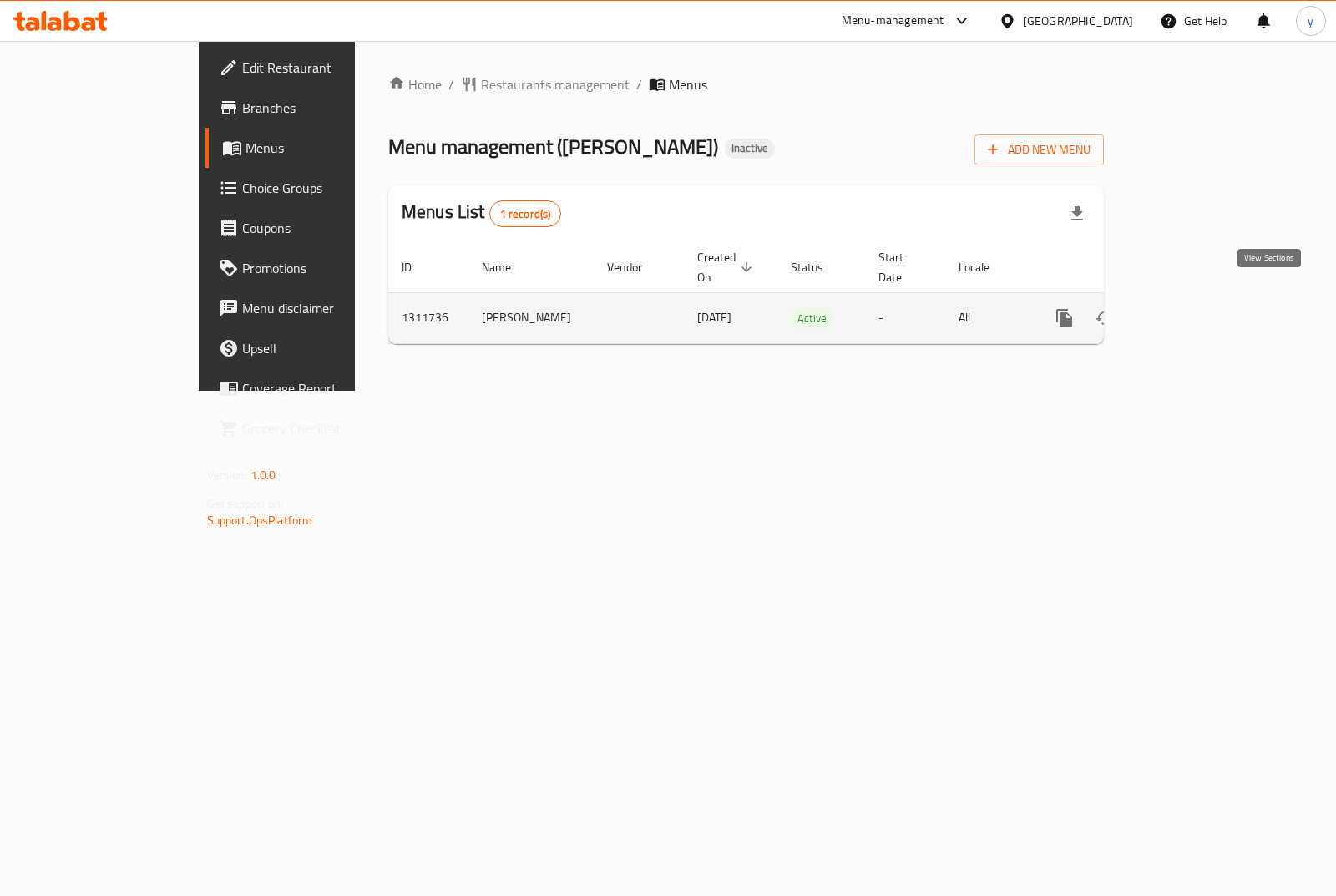
click at [1195, 308] on icon "enhanced table" at bounding box center [1185, 318] width 20 height 20
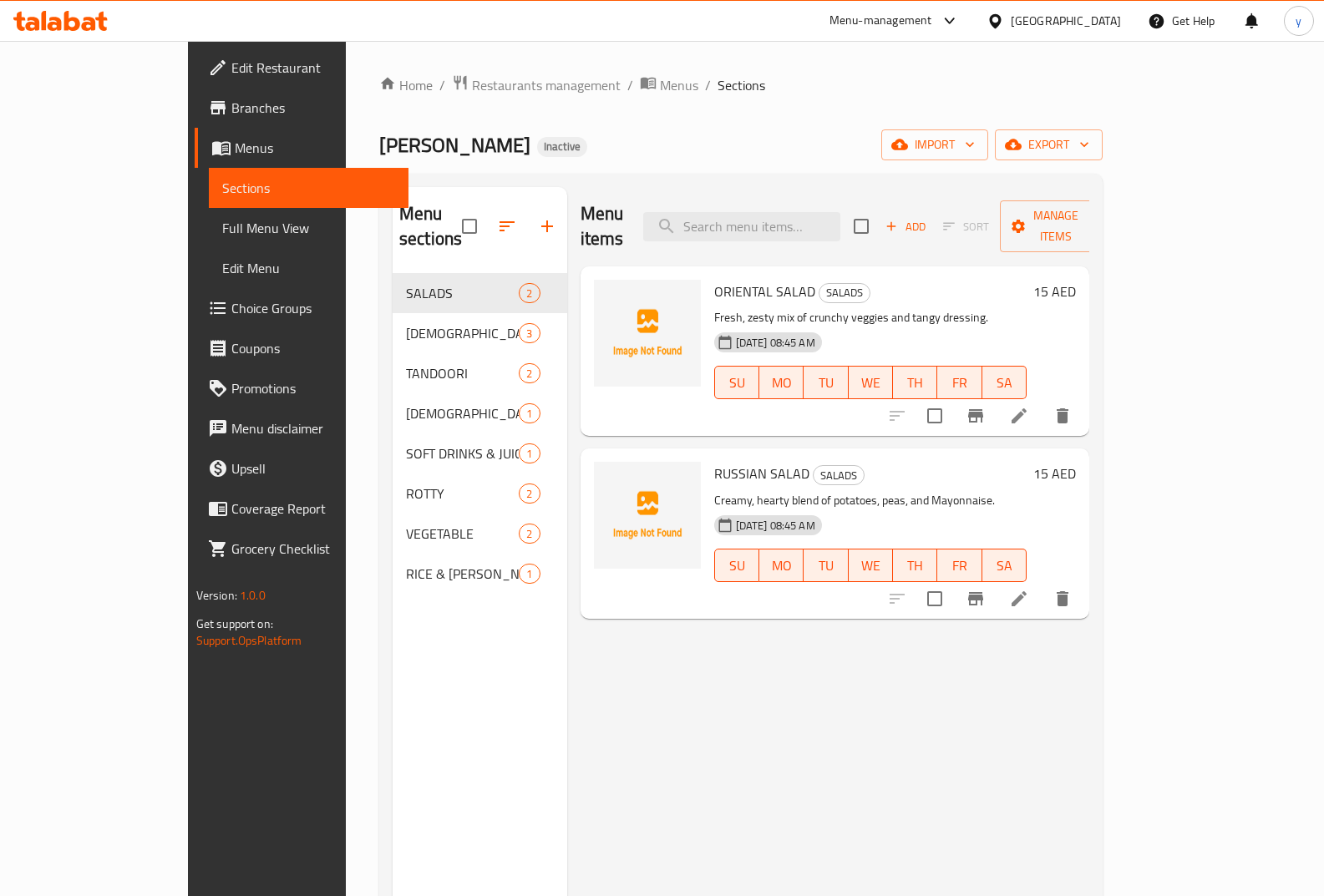
click at [222, 226] on span "Full Menu View" at bounding box center [308, 228] width 173 height 20
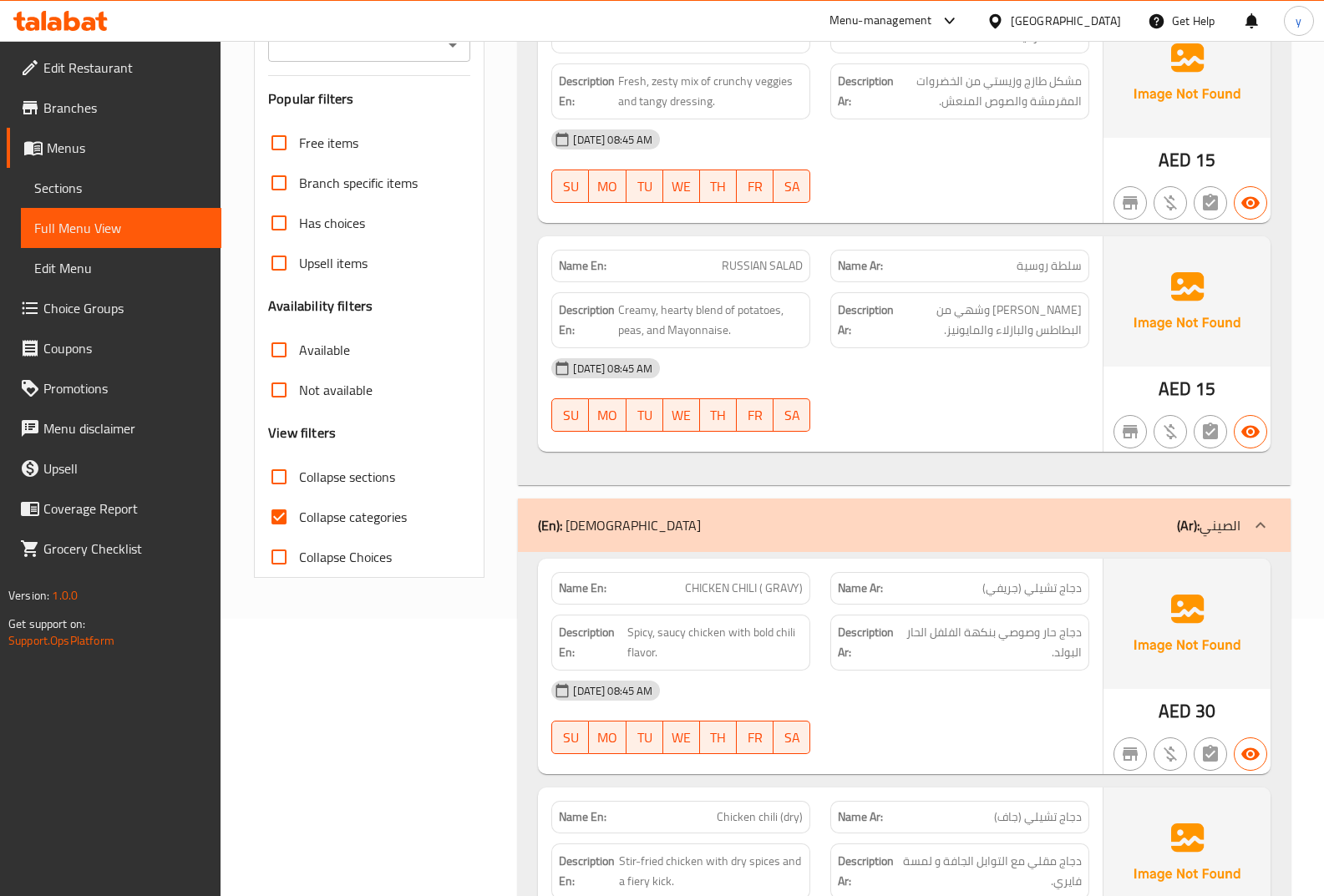
scroll to position [278, 0]
click at [273, 509] on input "Collapse categories" at bounding box center [278, 515] width 40 height 40
checkbox input "false"
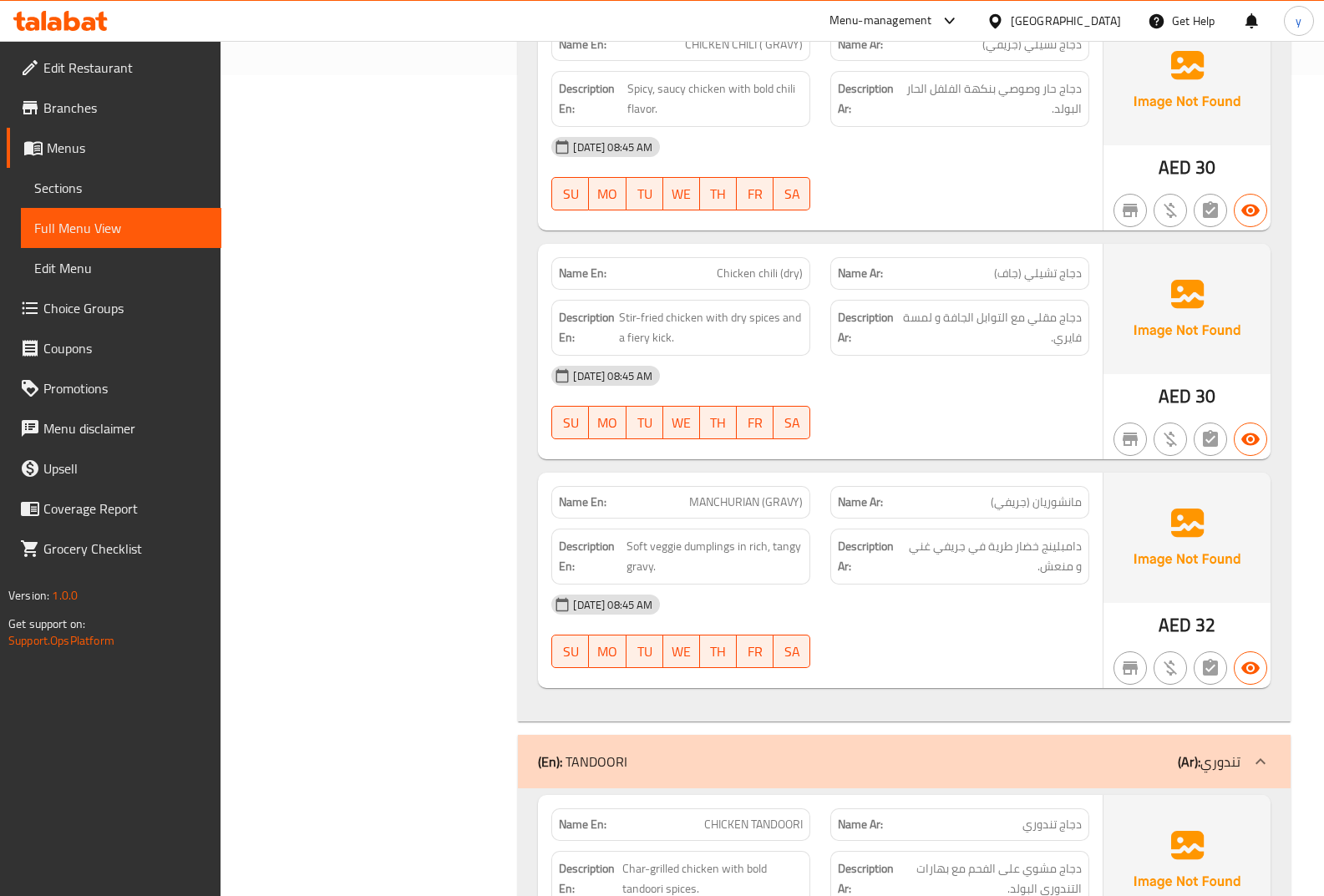
scroll to position [1113, 0]
